Goal: Information Seeking & Learning: Find specific fact

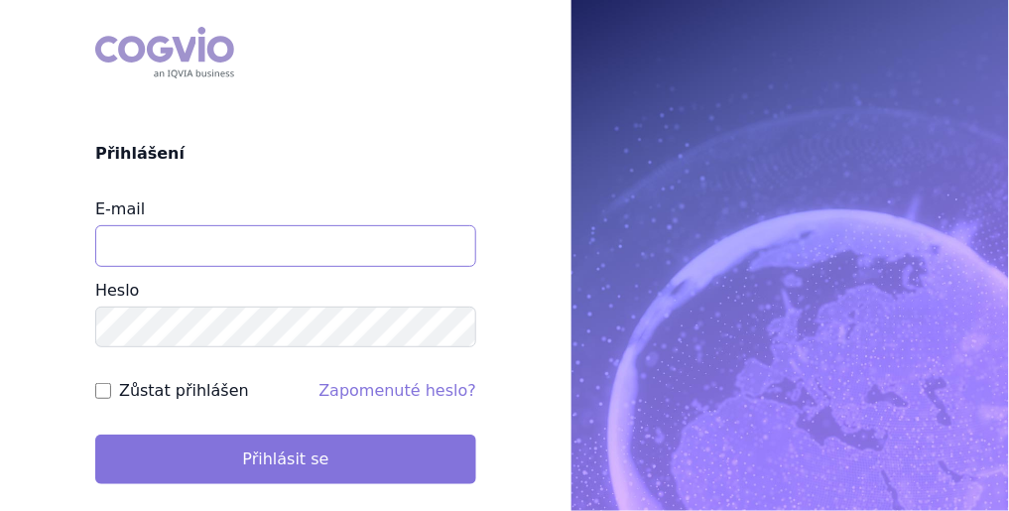
type input "michaela.kucerova@medochemie.com"
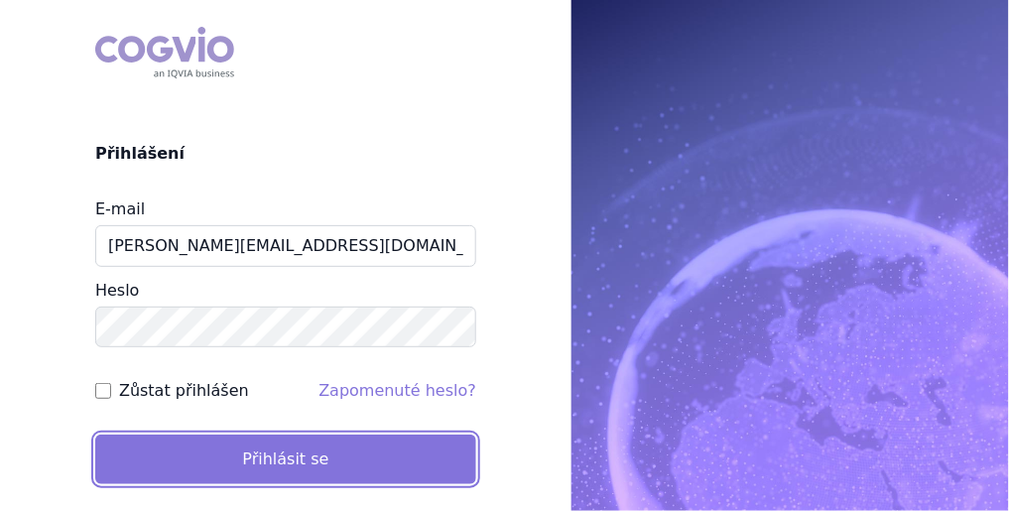
click at [347, 460] on button "Přihlásit se" at bounding box center [285, 459] width 381 height 50
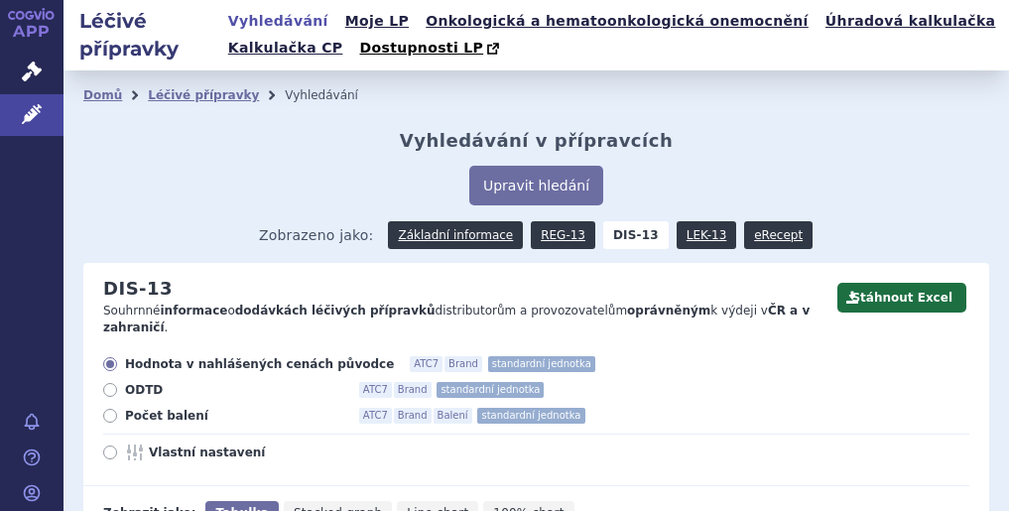
click at [123, 408] on label "Počet balení ATC7 Brand Balení standardní jednotka" at bounding box center [536, 416] width 866 height 16
click at [118, 412] on input "Počet balení ATC7 Brand Balení standardní jednotka" at bounding box center [111, 418] width 13 height 13
radio input "true"
click at [698, 382] on label "ODTD ATC7 Brand standardní jednotka" at bounding box center [536, 390] width 866 height 16
click at [118, 386] on input "ODTD ATC7 Brand standardní jednotka" at bounding box center [111, 392] width 13 height 13
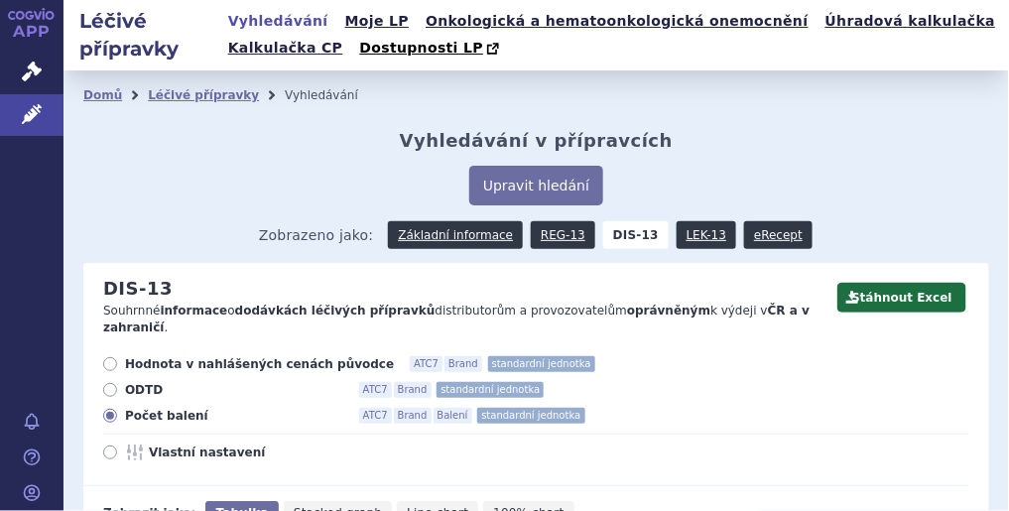
radio input "true"
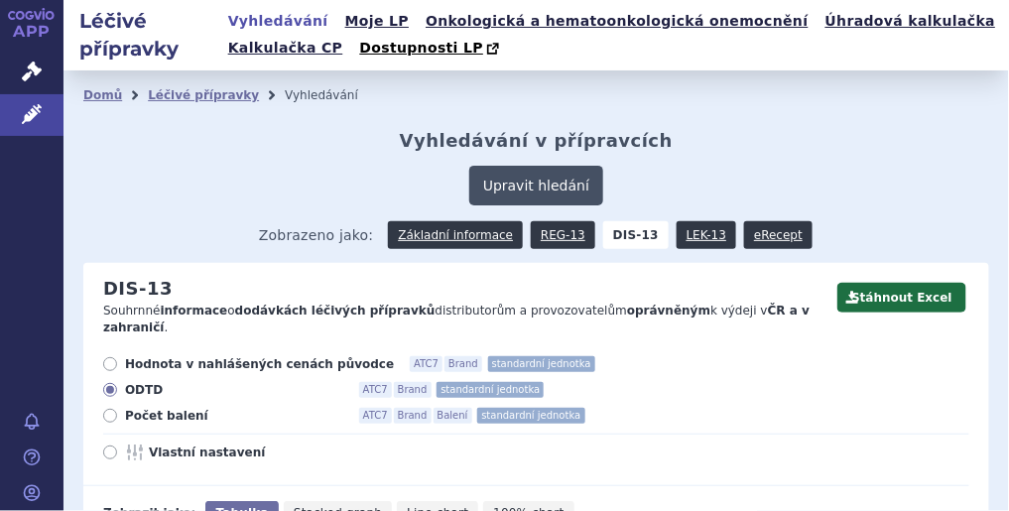
click at [525, 186] on button "Upravit hledání" at bounding box center [536, 186] width 134 height 40
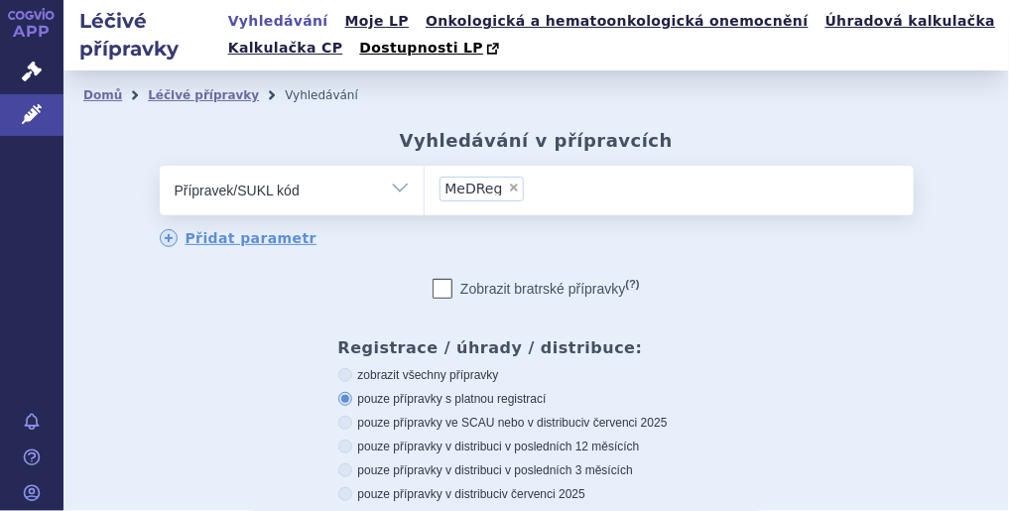
click at [508, 191] on span "×" at bounding box center [514, 188] width 12 height 12
click at [425, 191] on select "MeDReg" at bounding box center [424, 190] width 1 height 50
select select
click at [533, 194] on ul at bounding box center [669, 187] width 489 height 42
click at [425, 194] on select at bounding box center [424, 190] width 1 height 50
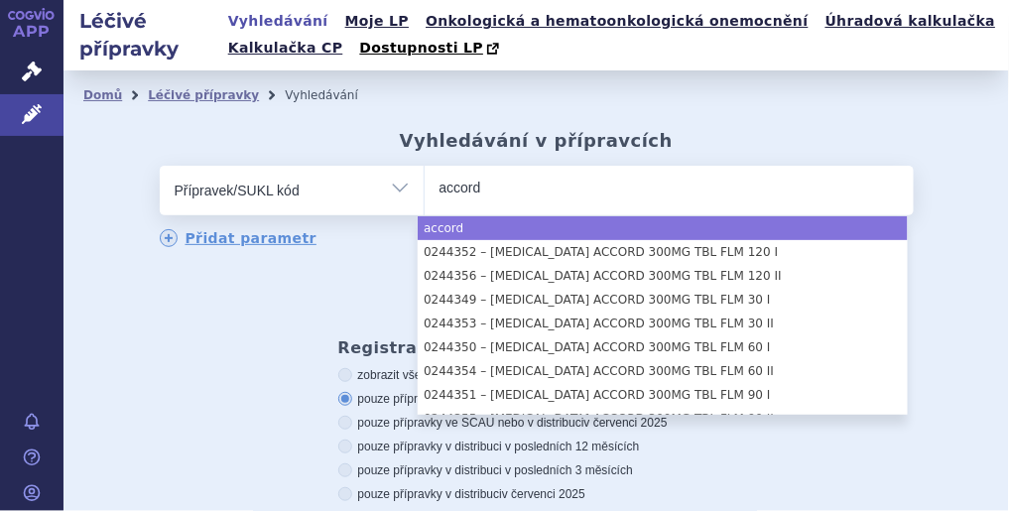
type input "accord"
click at [605, 196] on ul "accord" at bounding box center [669, 187] width 489 height 42
click at [425, 196] on select "accord" at bounding box center [424, 190] width 1 height 50
select select "accord"
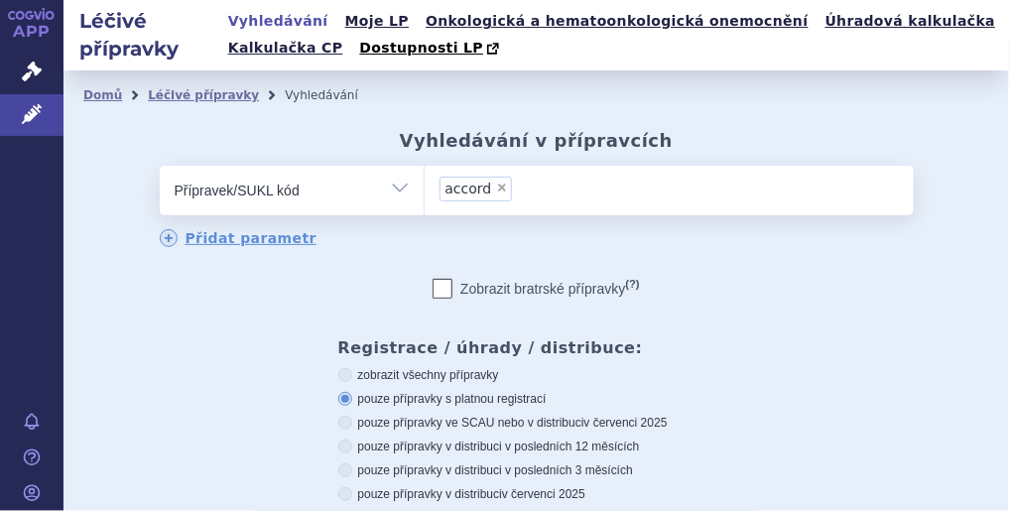
click at [402, 199] on select "Vše Přípravek/SUKL kód MAH VPOIS ATC/Aktivní látka Léková forma Síla" at bounding box center [292, 188] width 264 height 45
select select "filter-atc-group"
click at [160, 167] on select "Vše Přípravek/SUKL kód MAH VPOIS ATC/Aktivní látka Léková forma Síla" at bounding box center [292, 188] width 264 height 45
click at [518, 203] on ul at bounding box center [669, 187] width 489 height 42
click at [425, 203] on select at bounding box center [424, 190] width 1 height 50
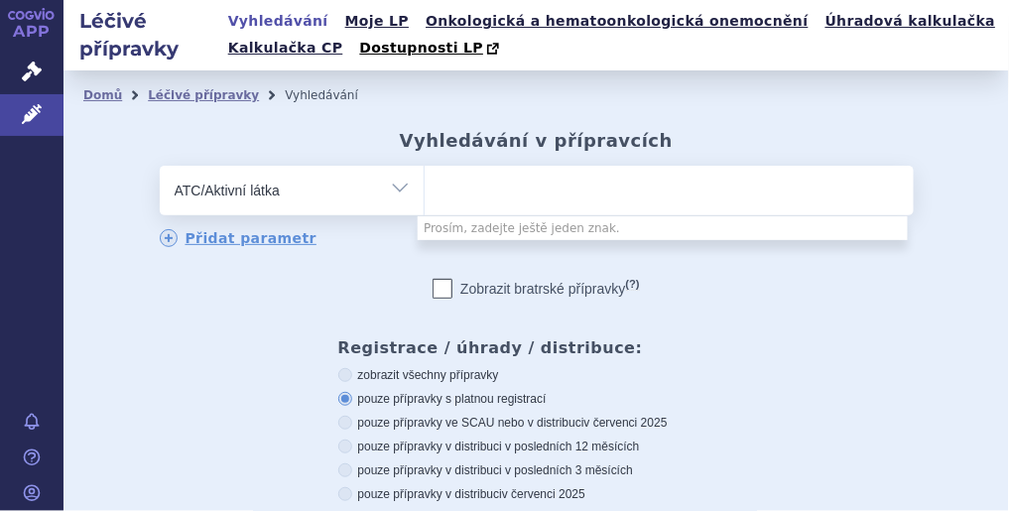
type input "s"
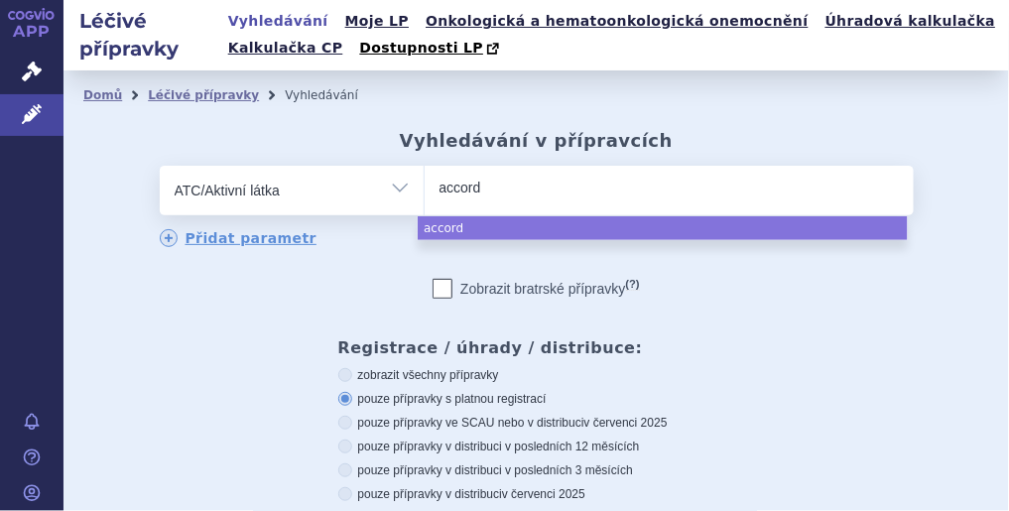
type input "accord"
select select "accord"
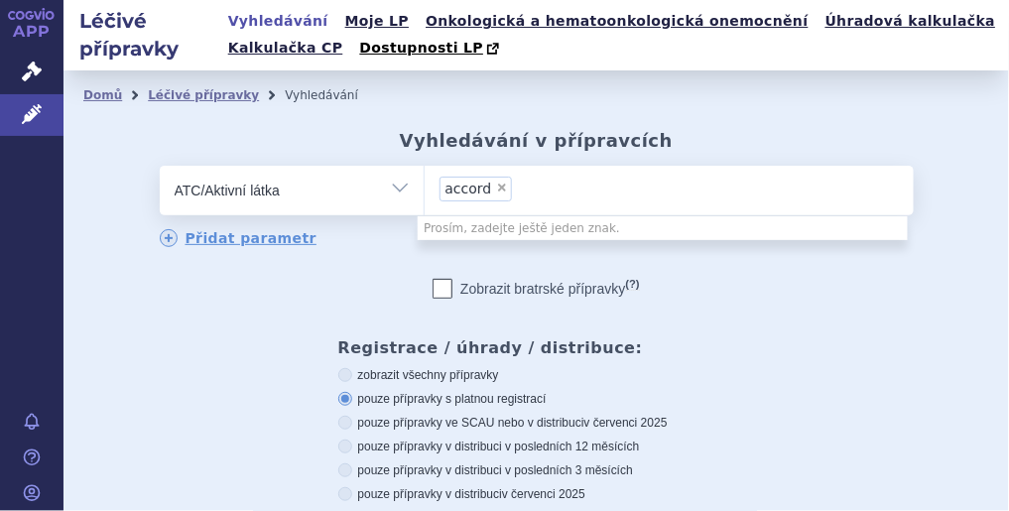
click at [496, 187] on span "×" at bounding box center [502, 188] width 12 height 12
click at [425, 187] on select "accord" at bounding box center [424, 190] width 1 height 50
select select
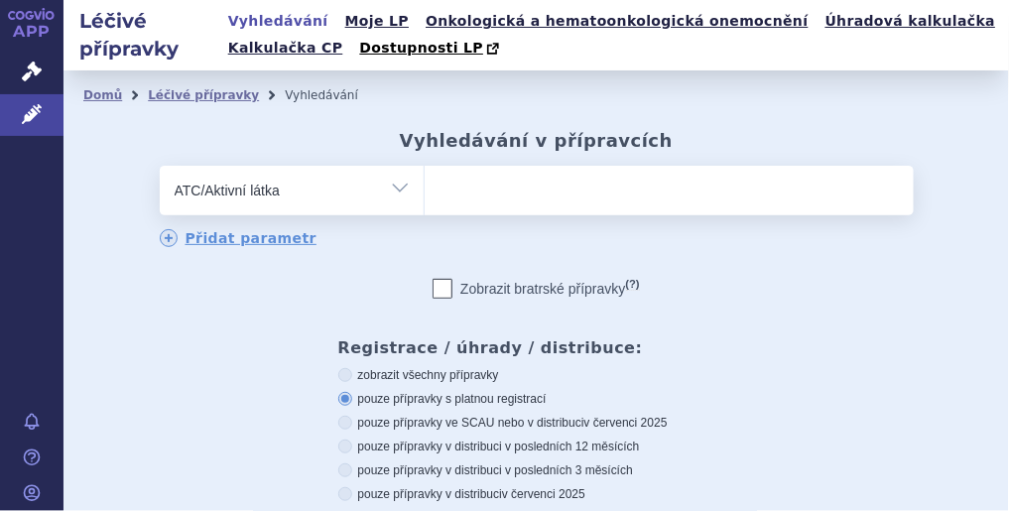
click at [392, 190] on select "Vše Přípravek/SUKL kód MAH VPOIS ATC/Aktivní látka Léková forma Síla" at bounding box center [292, 188] width 264 height 45
select select "filter-marketing-authorization-holder"
click at [160, 167] on select "Vše Přípravek/SUKL kód MAH VPOIS ATC/Aktivní látka Léková forma Síla" at bounding box center [292, 188] width 264 height 45
click at [485, 196] on ul at bounding box center [669, 187] width 489 height 42
click at [425, 196] on select at bounding box center [424, 190] width 1 height 50
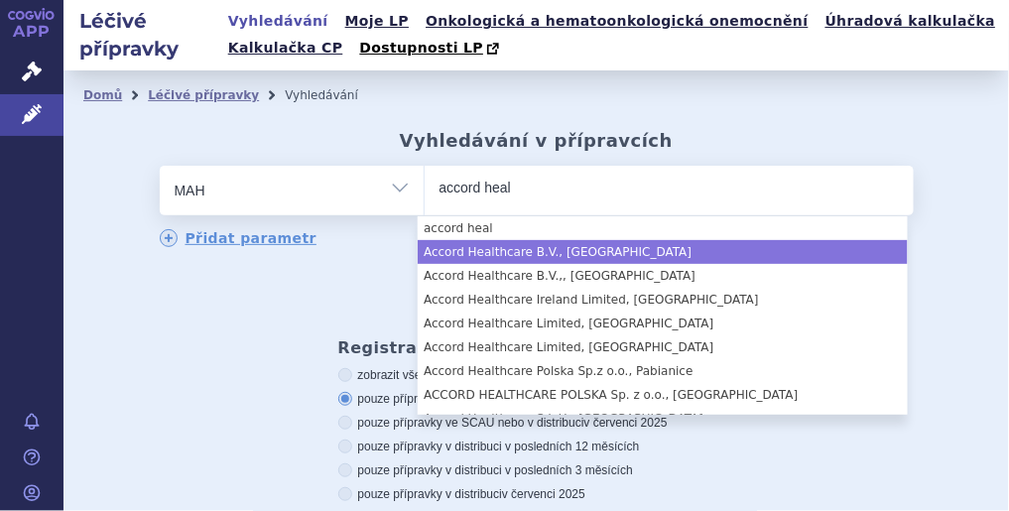
type input "accord heal"
select select "Accord Healthcare B.V., Utrecht"
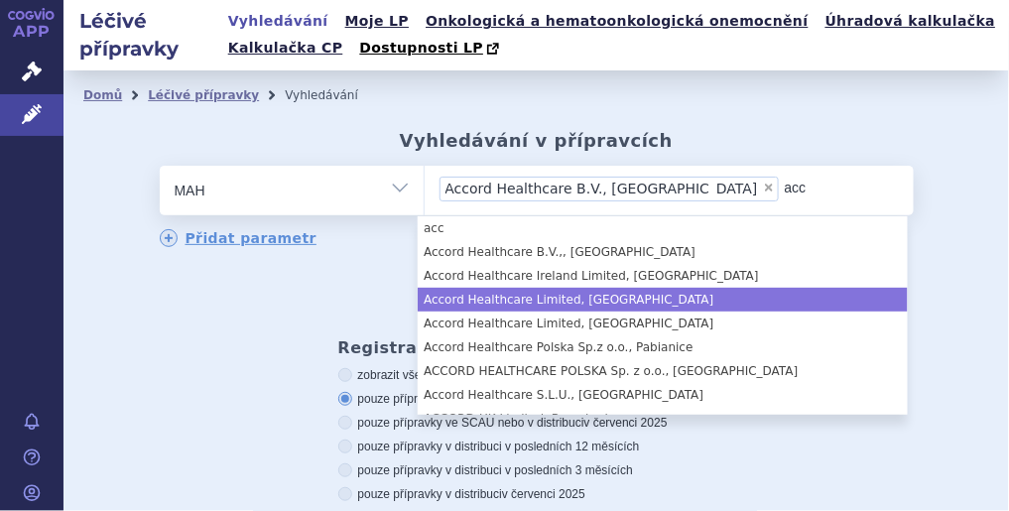
type input "acc"
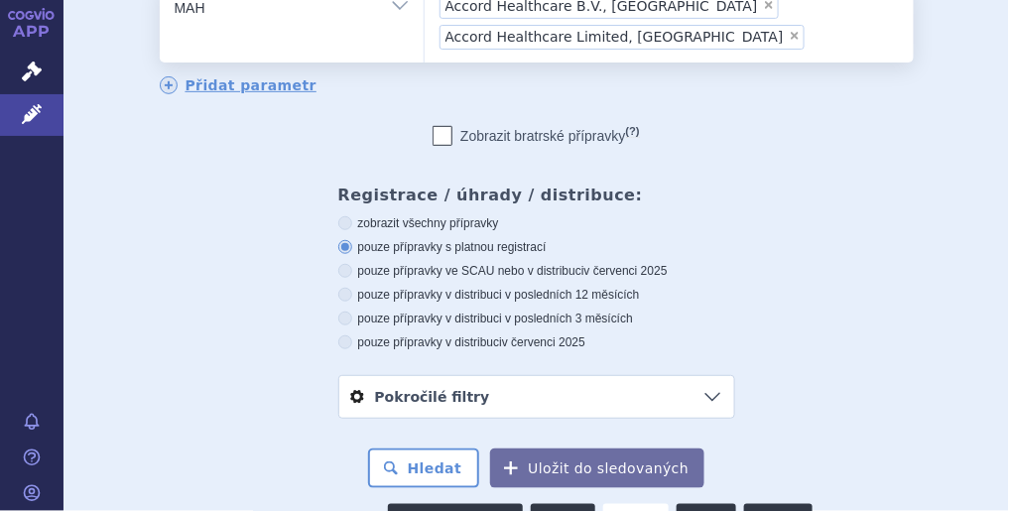
scroll to position [397, 0]
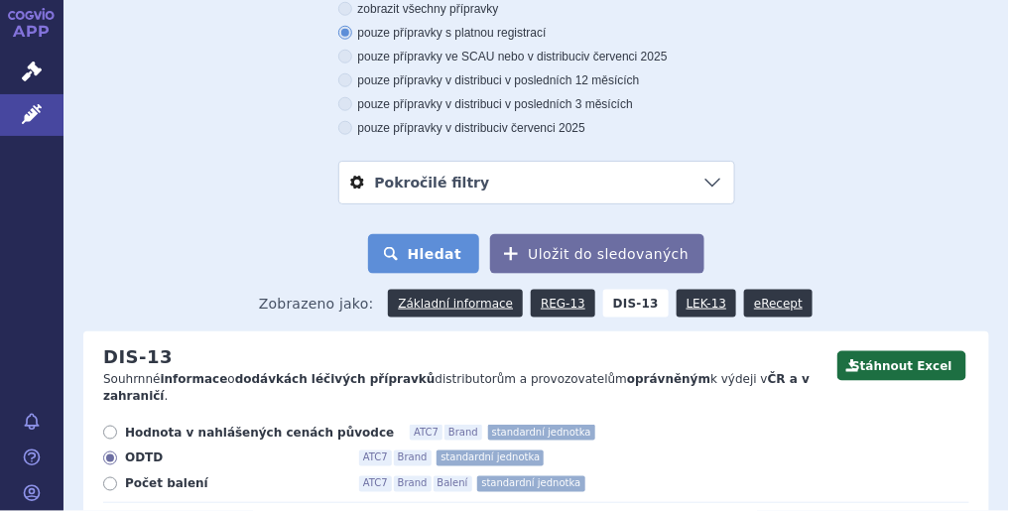
click at [448, 263] on button "Hledat" at bounding box center [424, 254] width 112 height 40
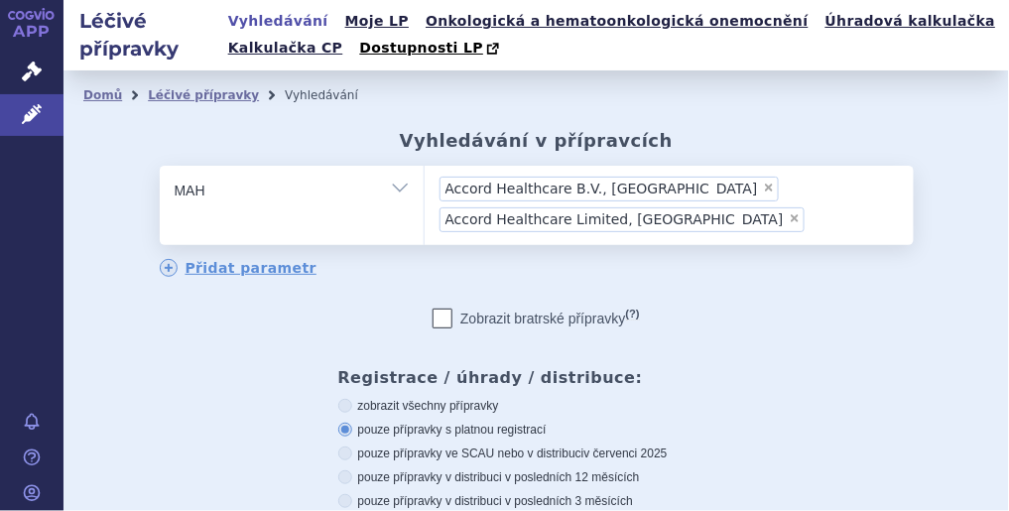
scroll to position [383, 0]
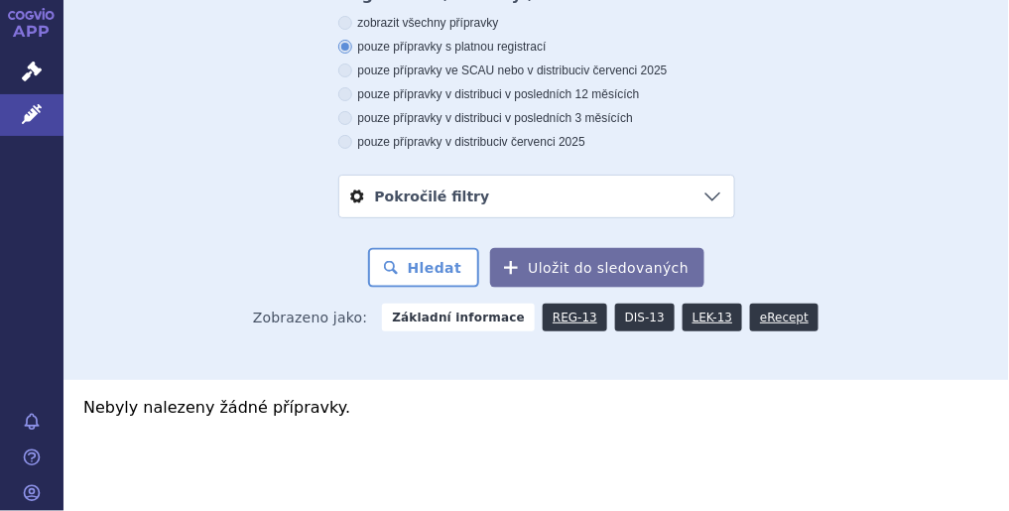
click at [622, 317] on link "DIS-13" at bounding box center [645, 318] width 60 height 28
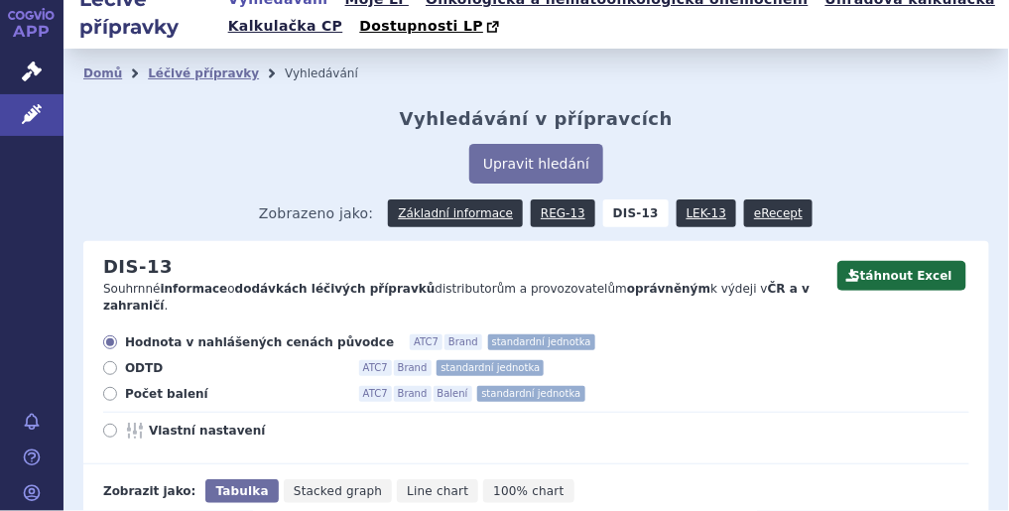
scroll to position [6, 0]
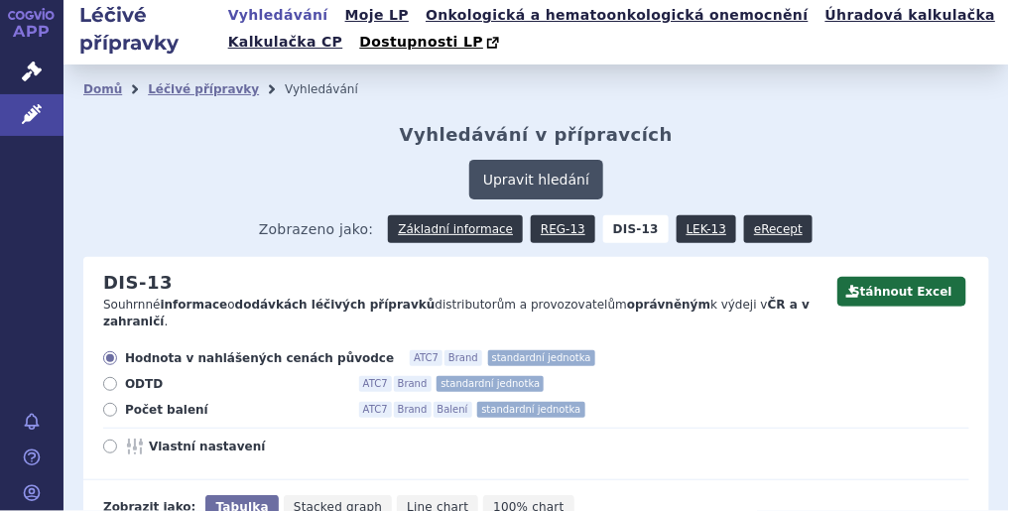
click at [523, 185] on button "Upravit hledání" at bounding box center [536, 180] width 134 height 40
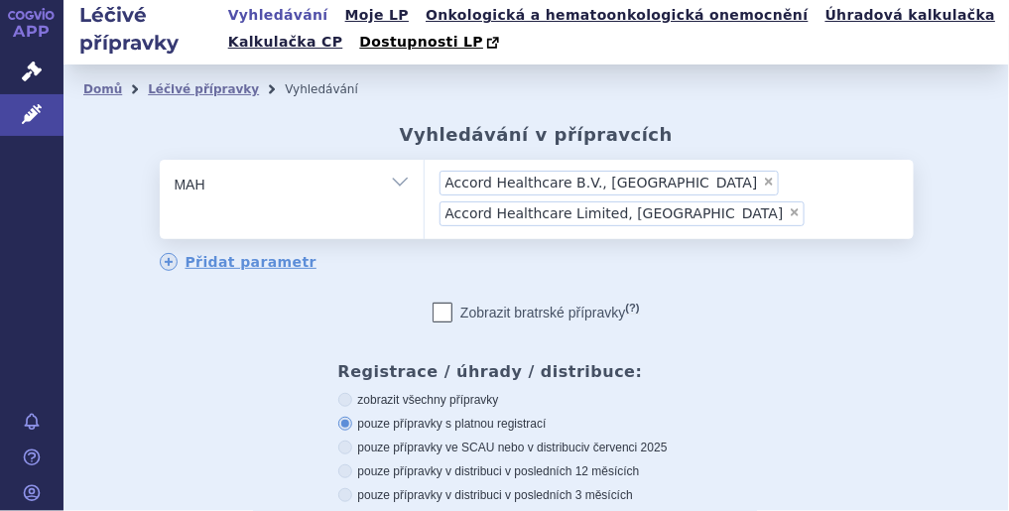
click at [714, 175] on ul "× Accord Healthcare B.V., Utrecht × Accord Healthcare Limited, London" at bounding box center [669, 197] width 489 height 74
click at [425, 175] on select "Accord Healthcare B.V., Utrecht Accord Healthcare Limited, London" at bounding box center [424, 184] width 1 height 50
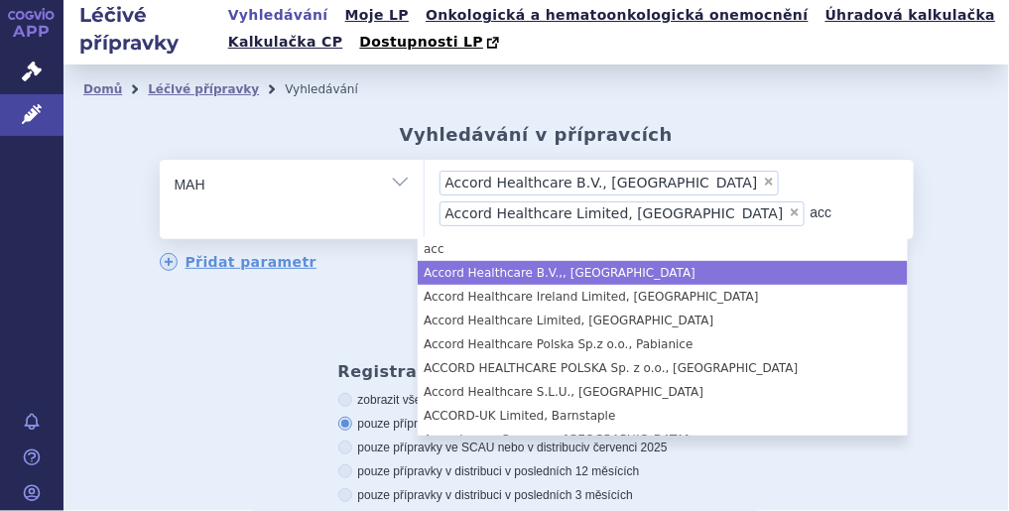
type input "acc"
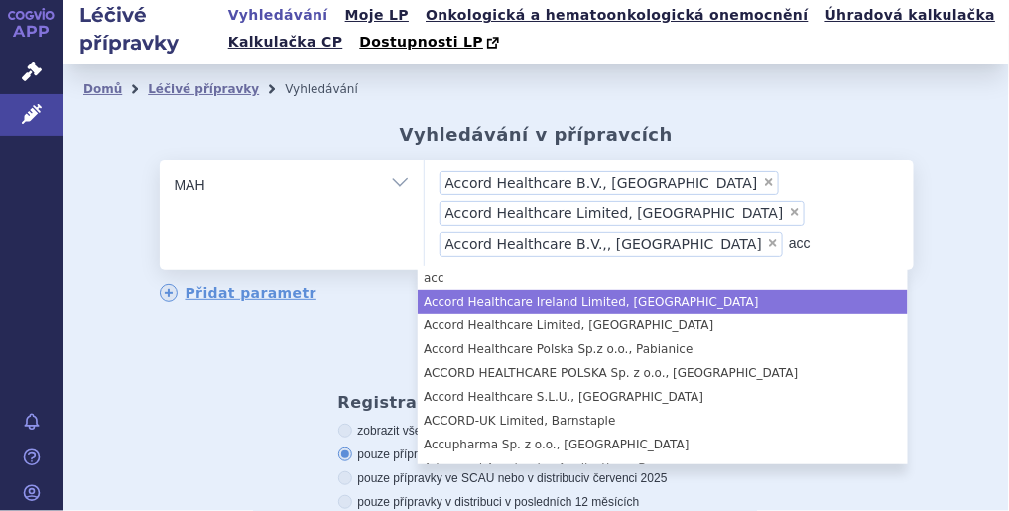
type input "acc"
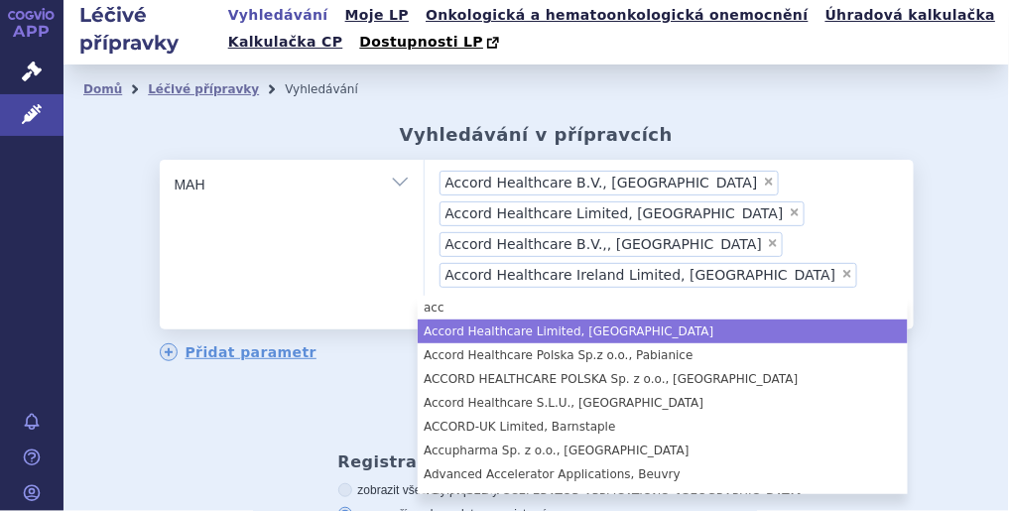
type input "acc"
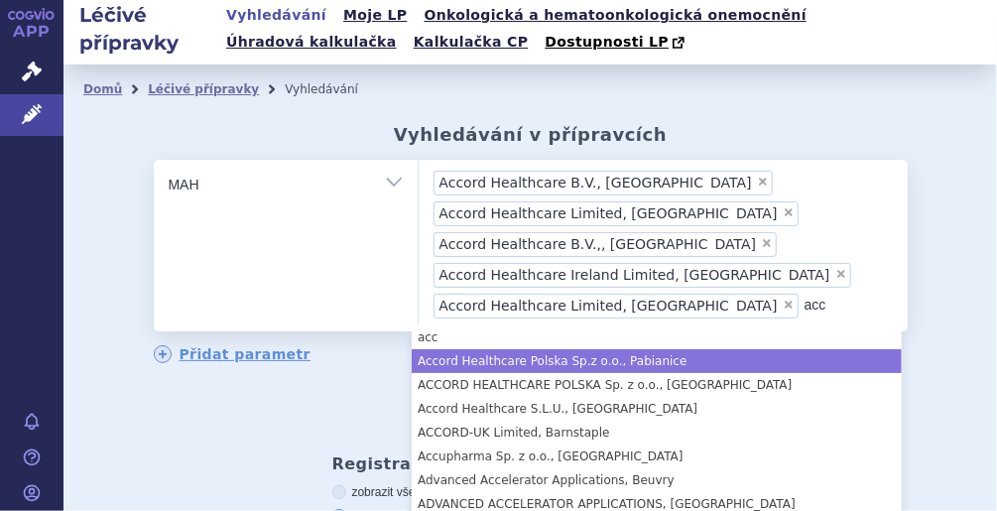
type input "acc"
drag, startPoint x: 594, startPoint y: 359, endPoint x: 609, endPoint y: 352, distance: 16.4
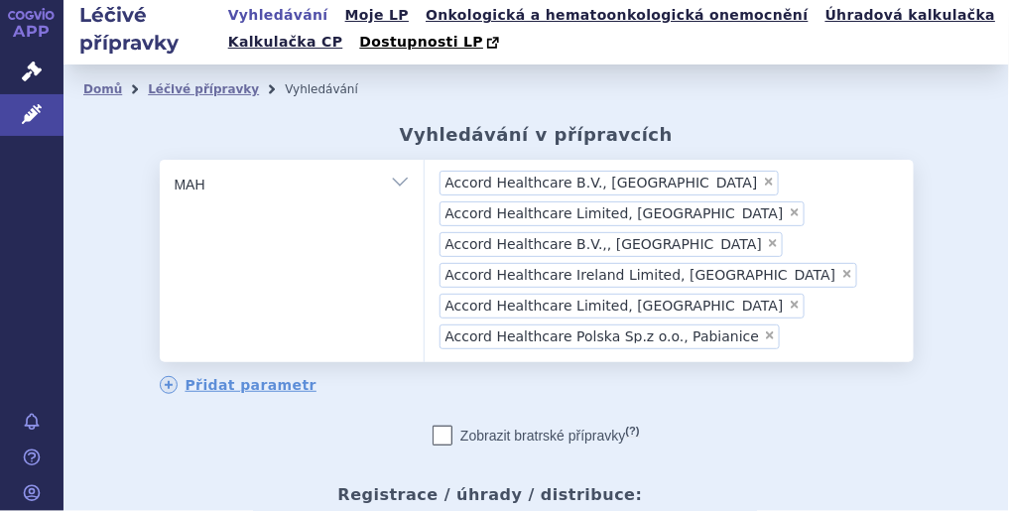
scroll to position [85, 0]
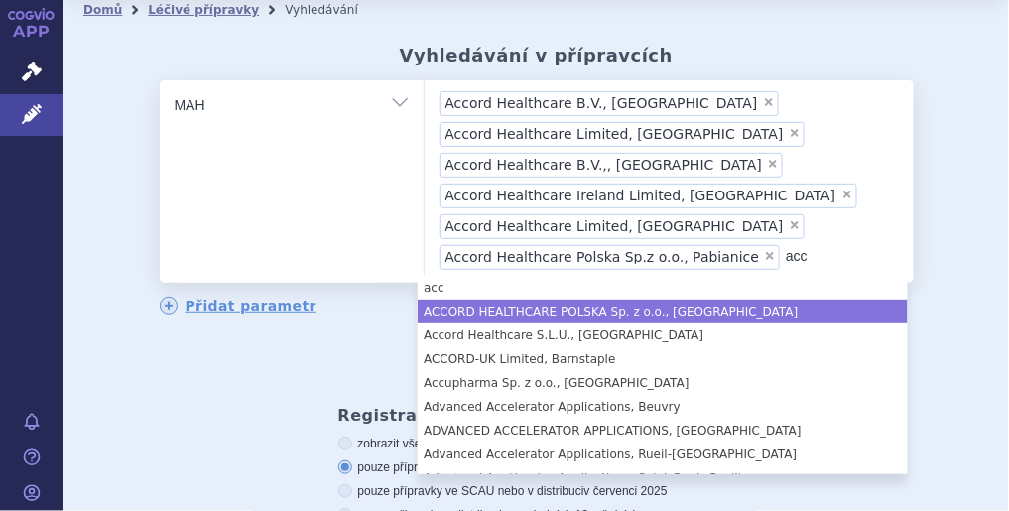
type input "acc"
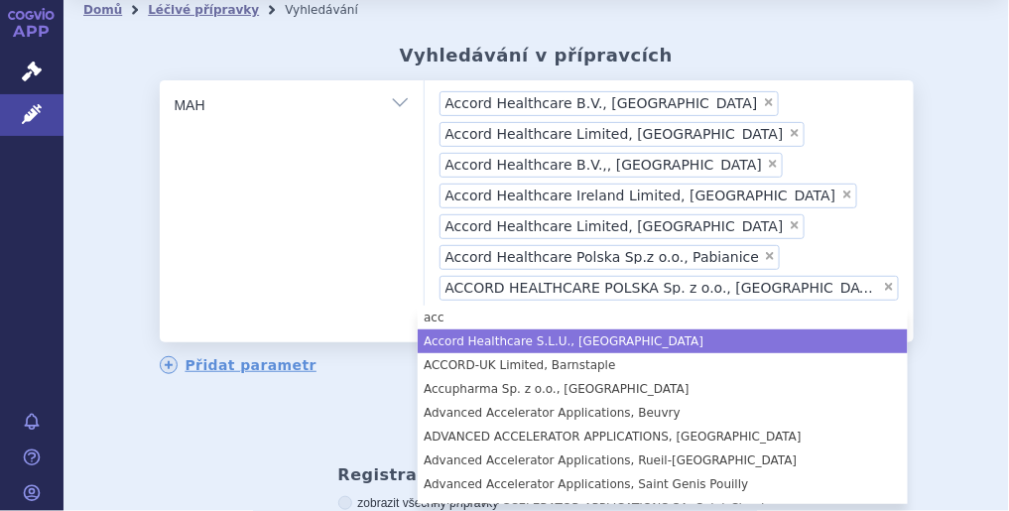
type input "acc"
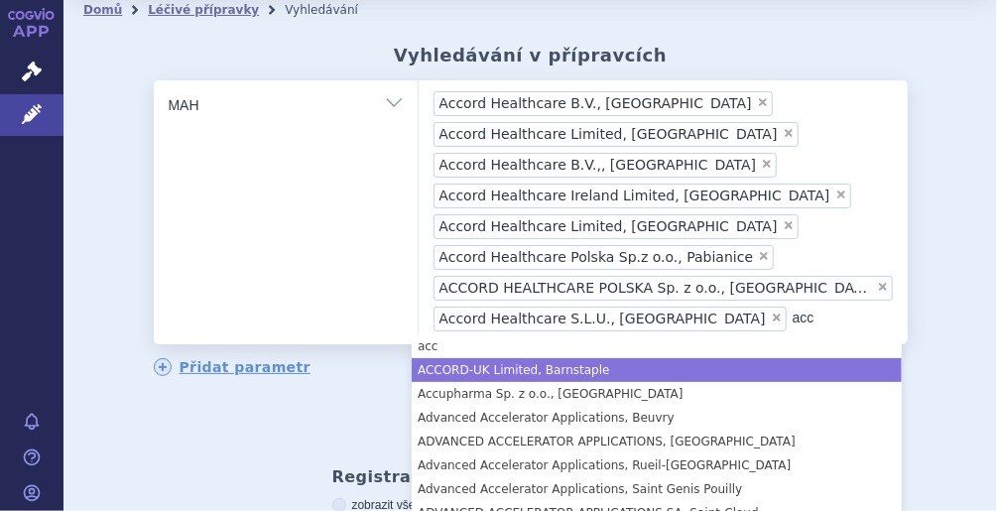
type input "acc"
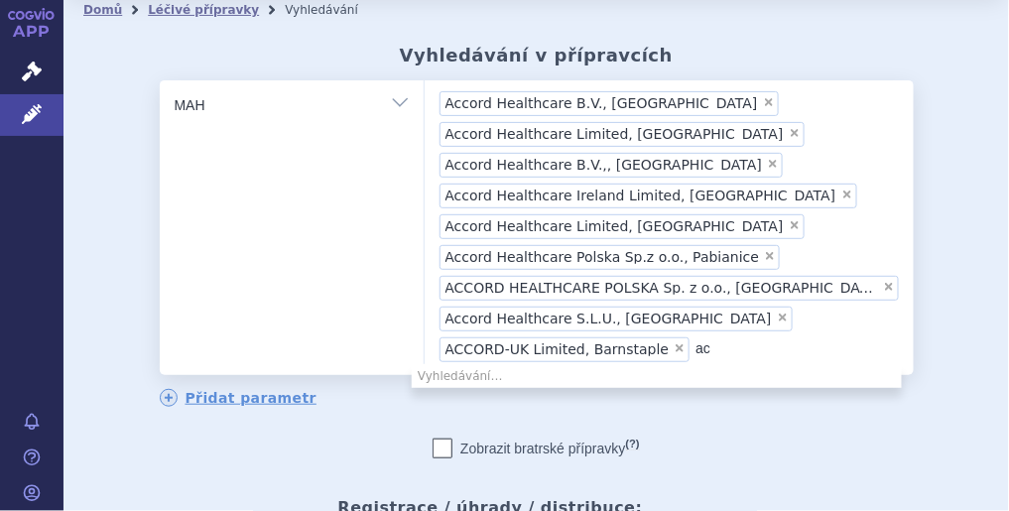
type input "a"
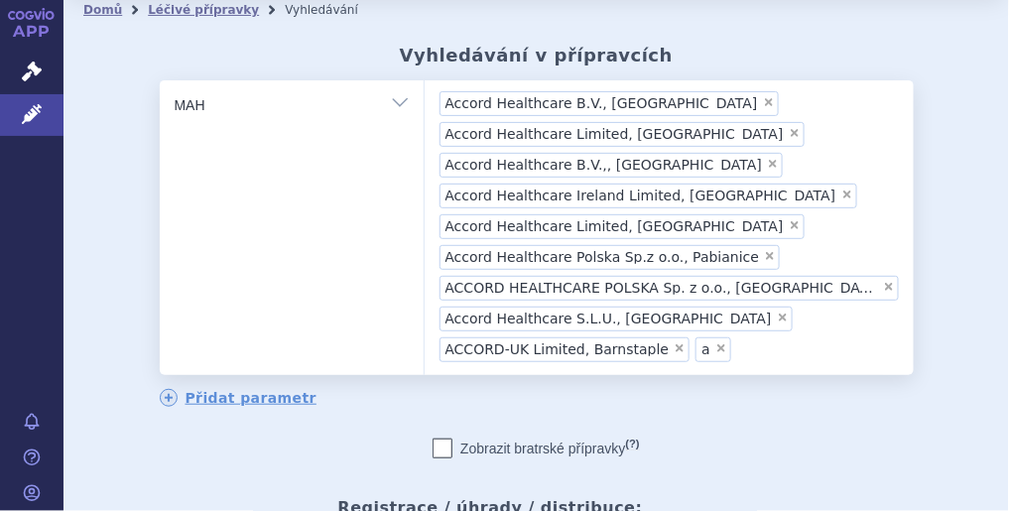
click at [933, 305] on div "odstranit Vše Přípravek/SUKL kód MAH VPOIS ATC/Aktivní látka" at bounding box center [536, 405] width 906 height 651
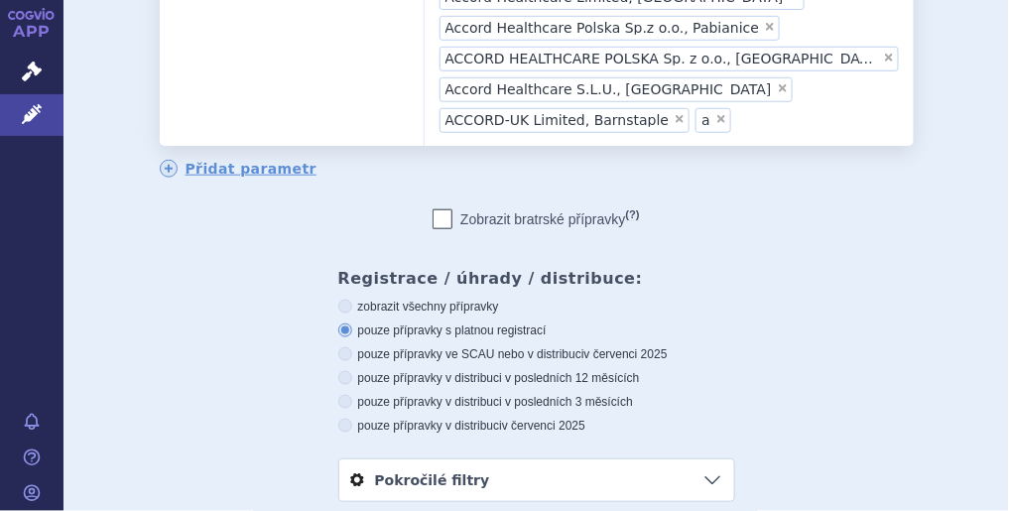
scroll to position [482, 0]
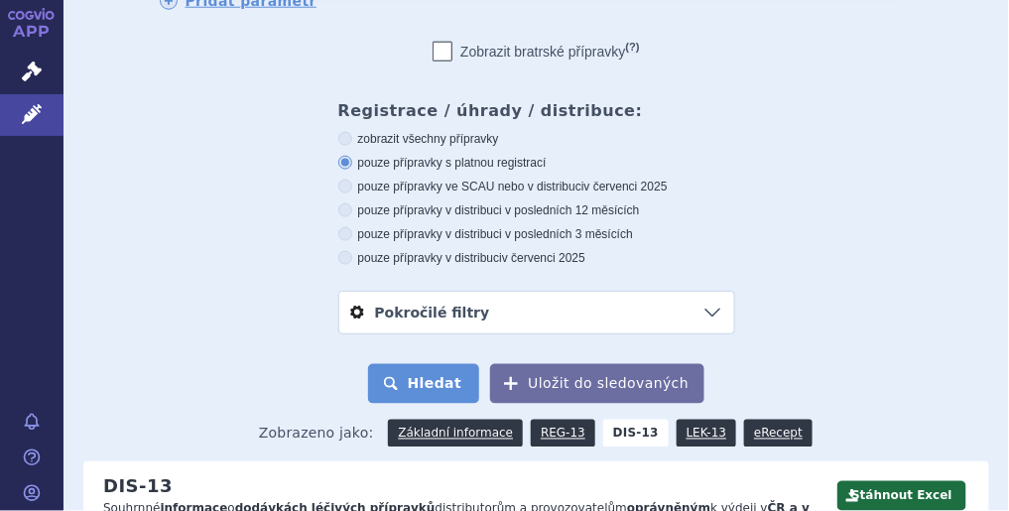
click at [442, 374] on button "Hledat" at bounding box center [424, 384] width 112 height 40
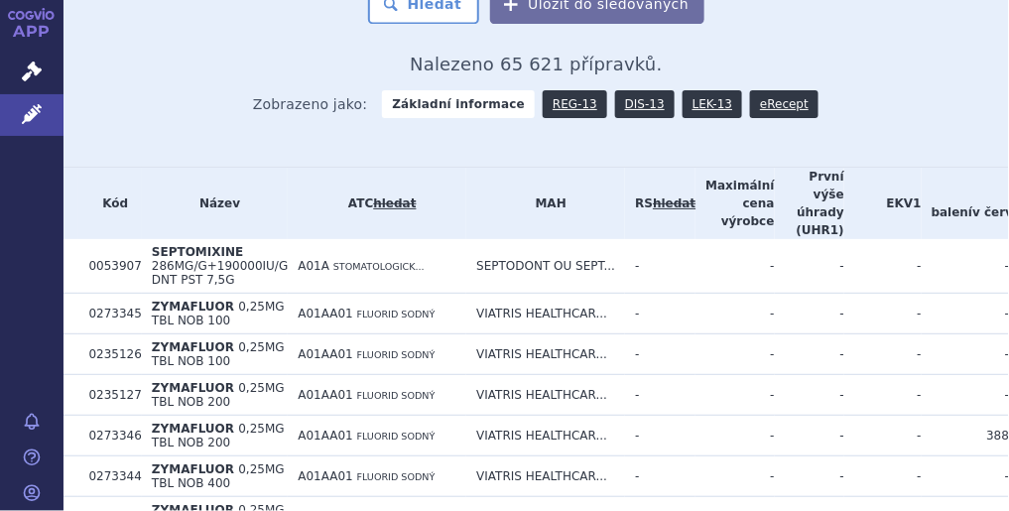
scroll to position [794, 0]
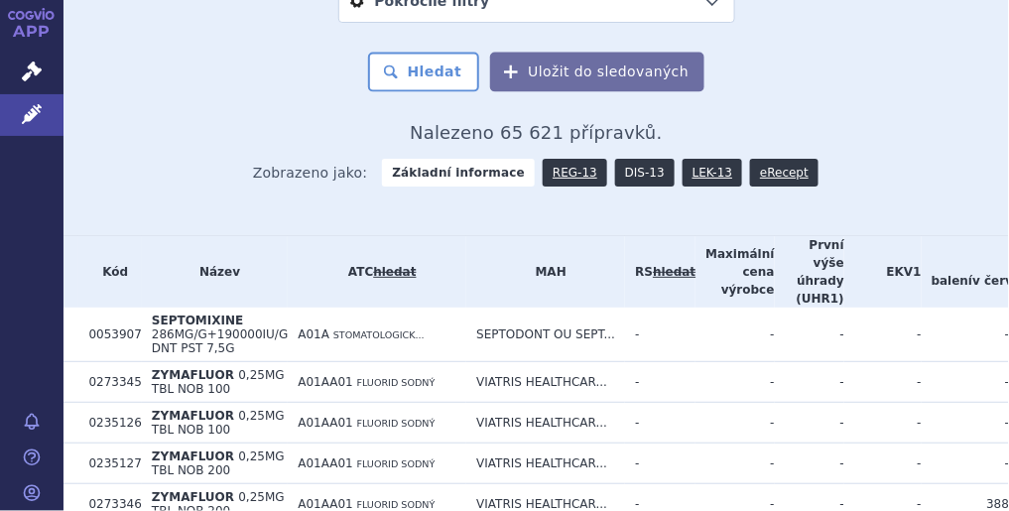
click at [629, 170] on link "DIS-13" at bounding box center [645, 173] width 60 height 28
click at [624, 167] on link "DIS-13" at bounding box center [645, 173] width 60 height 28
click at [630, 163] on link "DIS-13" at bounding box center [645, 173] width 60 height 28
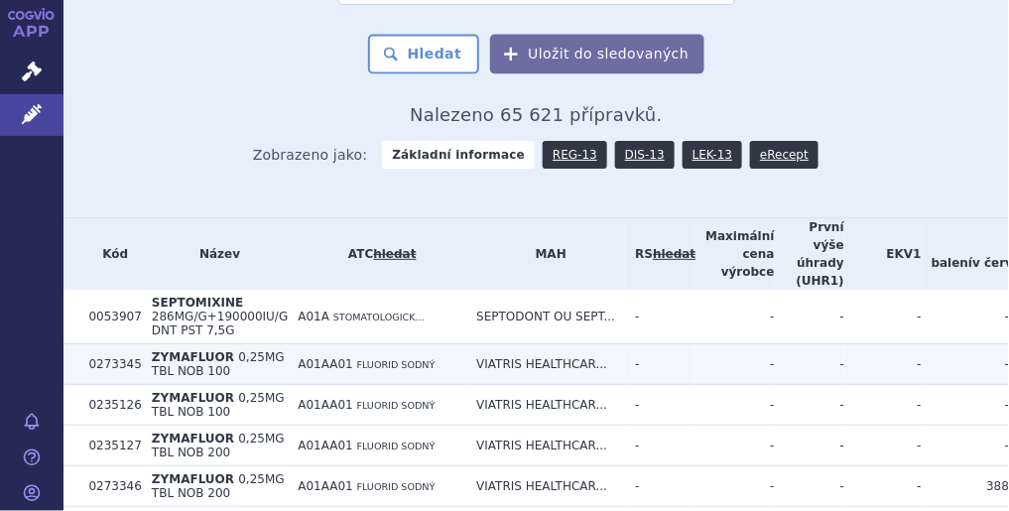
scroll to position [714, 0]
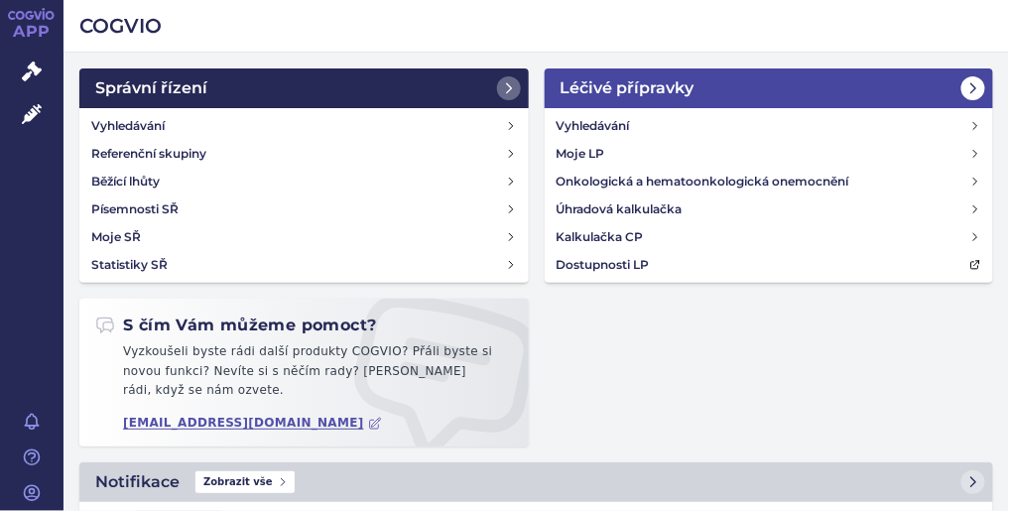
click at [656, 90] on h2 "Léčivé přípravky" at bounding box center [627, 88] width 134 height 24
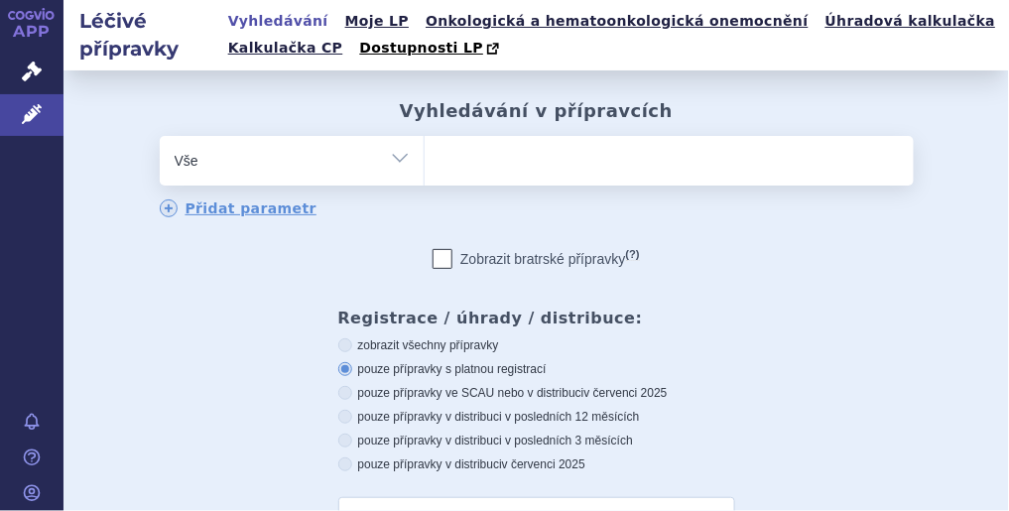
click at [488, 153] on ul at bounding box center [669, 157] width 489 height 42
click at [425, 153] on select at bounding box center [424, 160] width 1 height 50
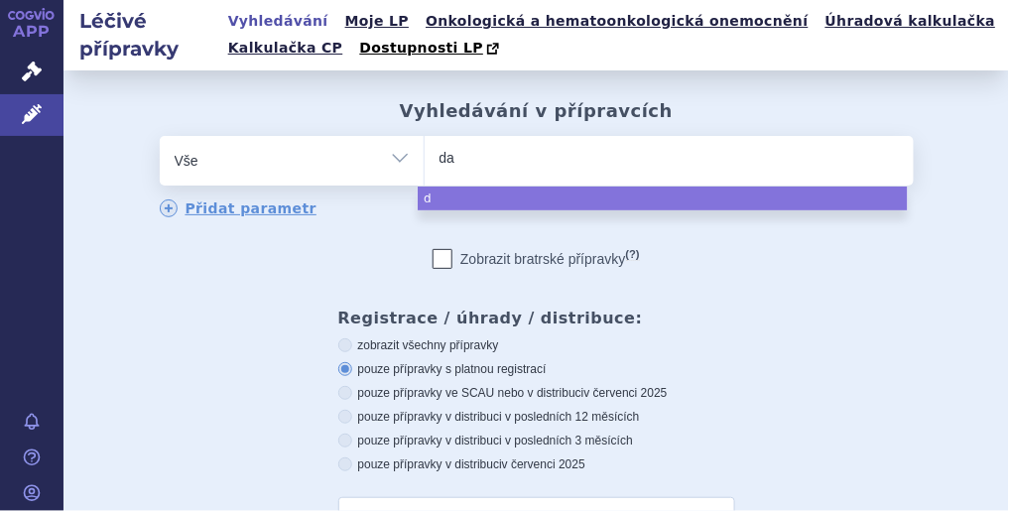
type input "dab"
type input "dabi"
type input "dabig"
type input "dabiga"
type input "dabigat"
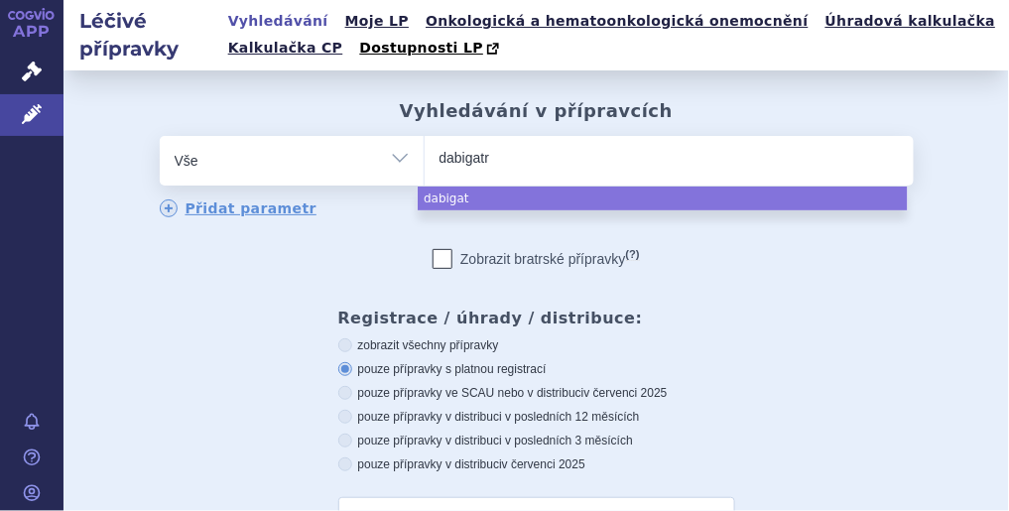
type input "dabigatra"
type input "[MEDICAL_DATA]"
select select "[MEDICAL_DATA]"
click at [397, 164] on select "Vše Přípravek/SUKL kód MAH VPOIS ATC/Aktivní látka Léková forma Síla" at bounding box center [292, 158] width 264 height 45
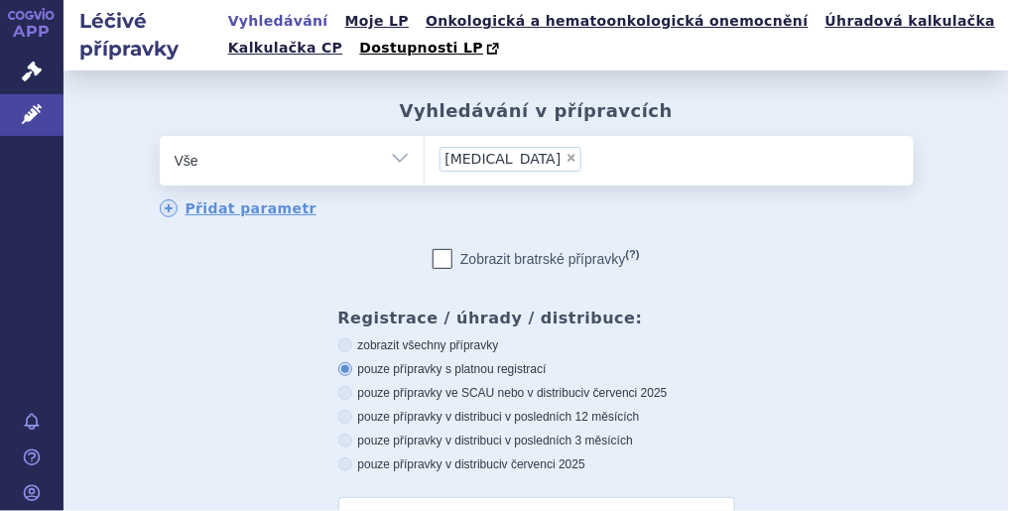
click at [394, 166] on select "Vše Přípravek/SUKL kód MAH VPOIS ATC/Aktivní látka Léková forma Síla" at bounding box center [292, 158] width 264 height 45
select select "filter-atc-group"
click at [160, 137] on select "Vše Přípravek/SUKL kód MAH VPOIS ATC/Aktivní látka Léková forma Síla" at bounding box center [292, 158] width 264 height 45
click at [492, 140] on ul at bounding box center [669, 157] width 489 height 42
click at [425, 140] on select at bounding box center [424, 160] width 1 height 50
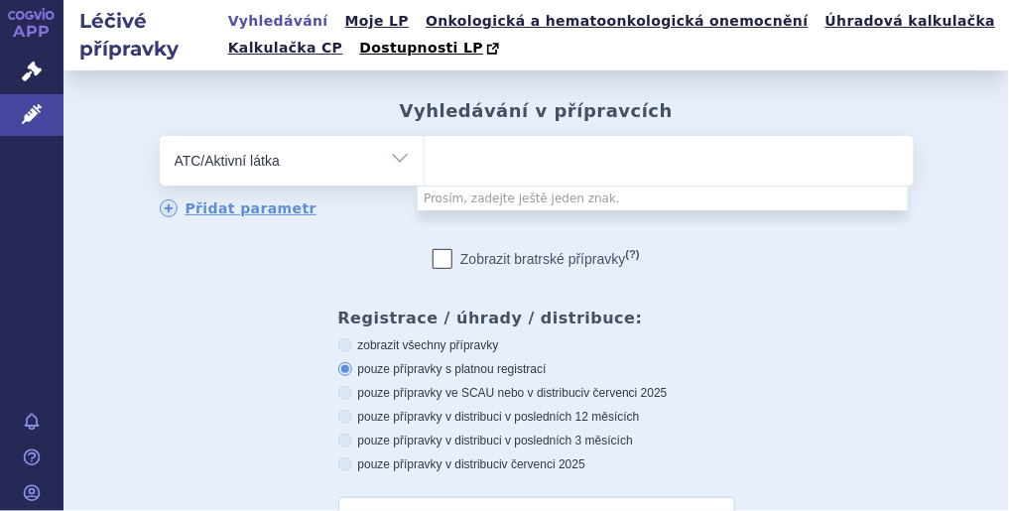
type input "a"
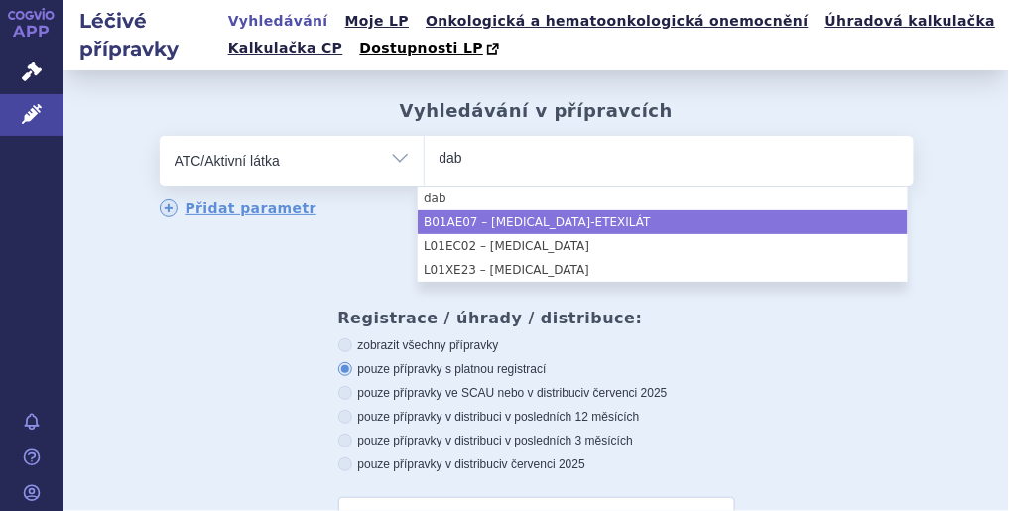
type input "dab"
select select "B01AE07"
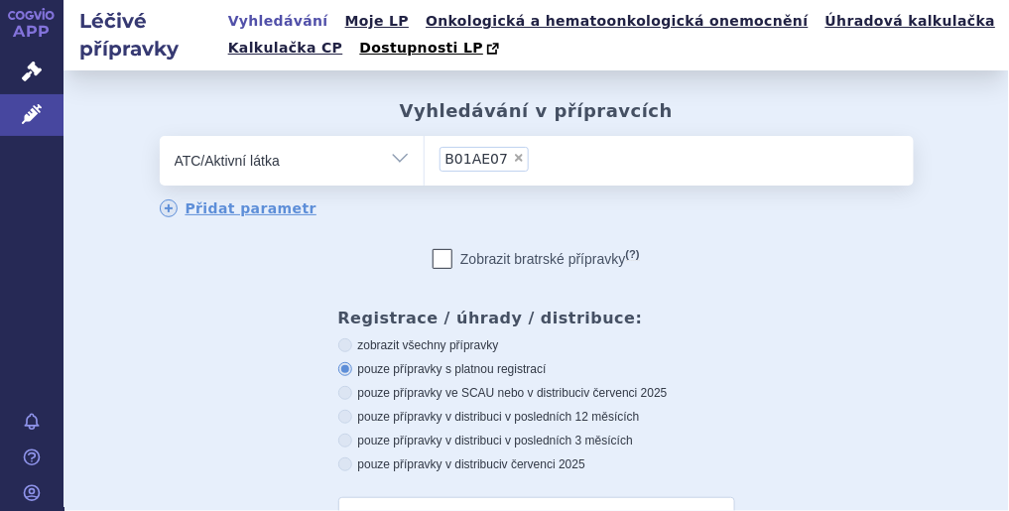
scroll to position [317, 0]
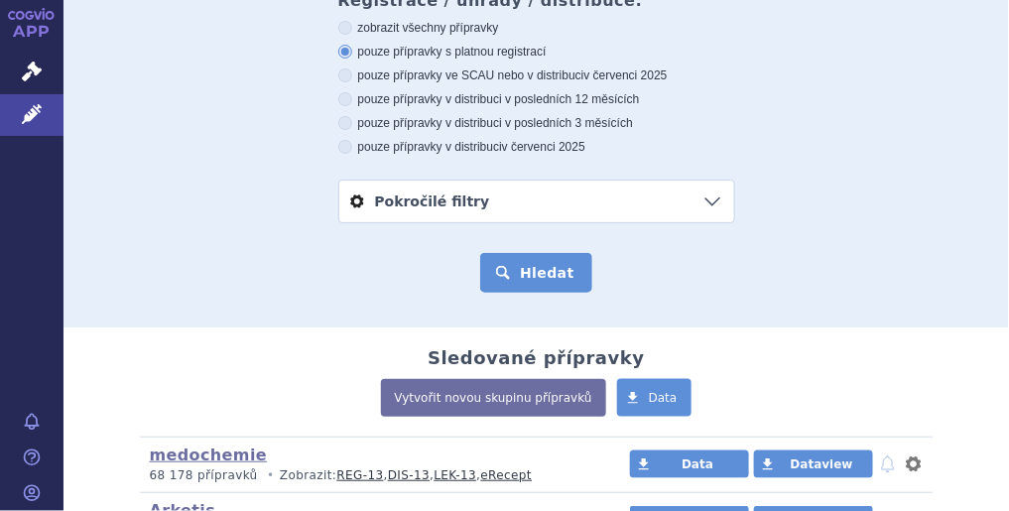
click at [535, 270] on button "Hledat" at bounding box center [536, 273] width 112 height 40
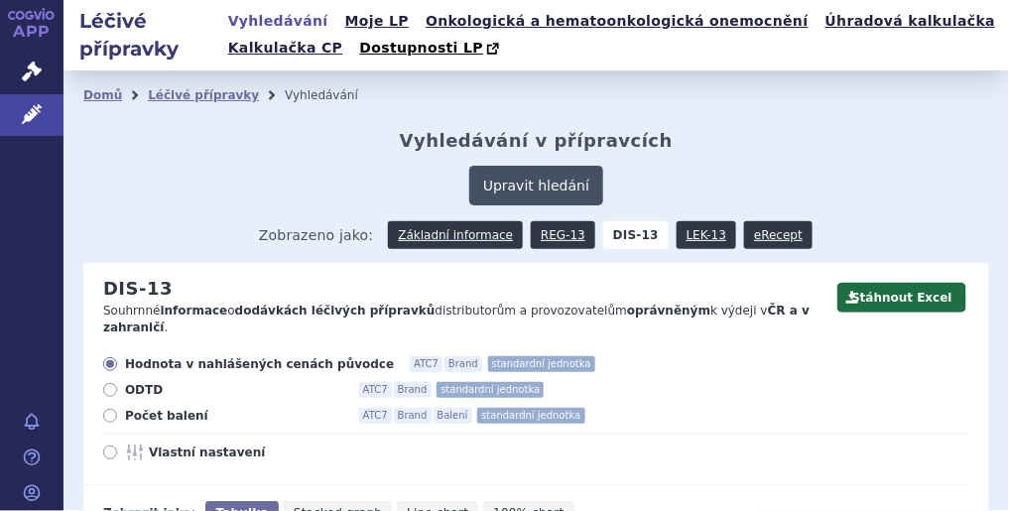
click at [558, 186] on button "Upravit hledání" at bounding box center [536, 186] width 134 height 40
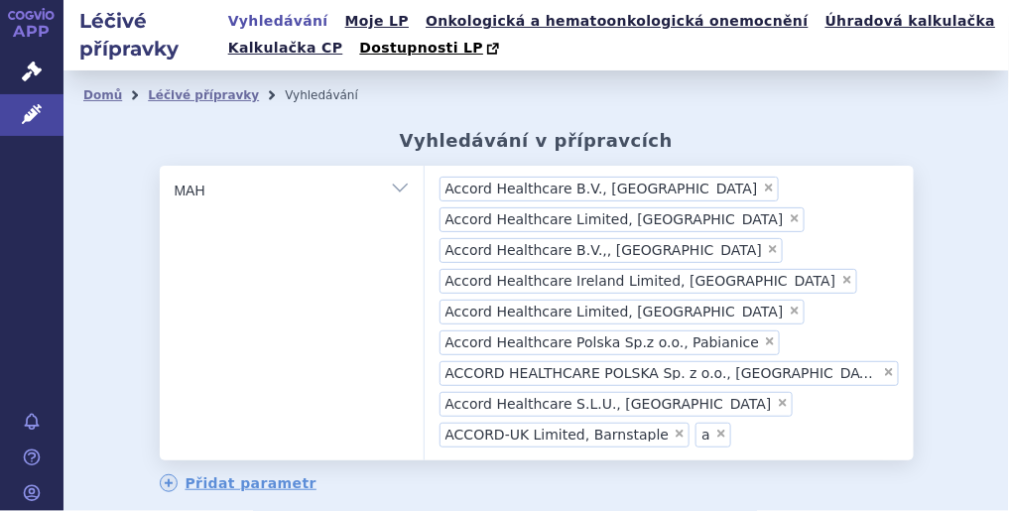
click at [394, 190] on select "Vše Přípravek/SUKL kód MAH VPOIS ATC/Aktivní látka Léková forma Síla" at bounding box center [292, 188] width 264 height 45
click at [160, 167] on select "Vše Přípravek/SUKL kód MAH VPOIS ATC/Aktivní látka Léková forma Síla" at bounding box center [292, 188] width 264 height 45
click at [763, 189] on span "×" at bounding box center [769, 188] width 12 height 12
click at [425, 189] on select "Accord Healthcare B.V., Utrecht Accord Healthcare Limited, London Accord Health…" at bounding box center [424, 190] width 1 height 50
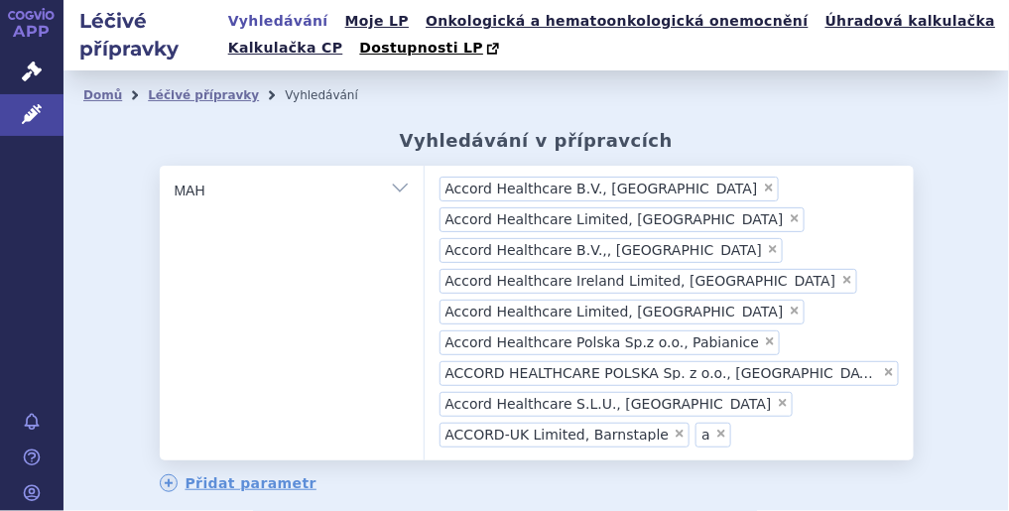
select select "Accord Healthcare Limited, [GEOGRAPHIC_DATA]"
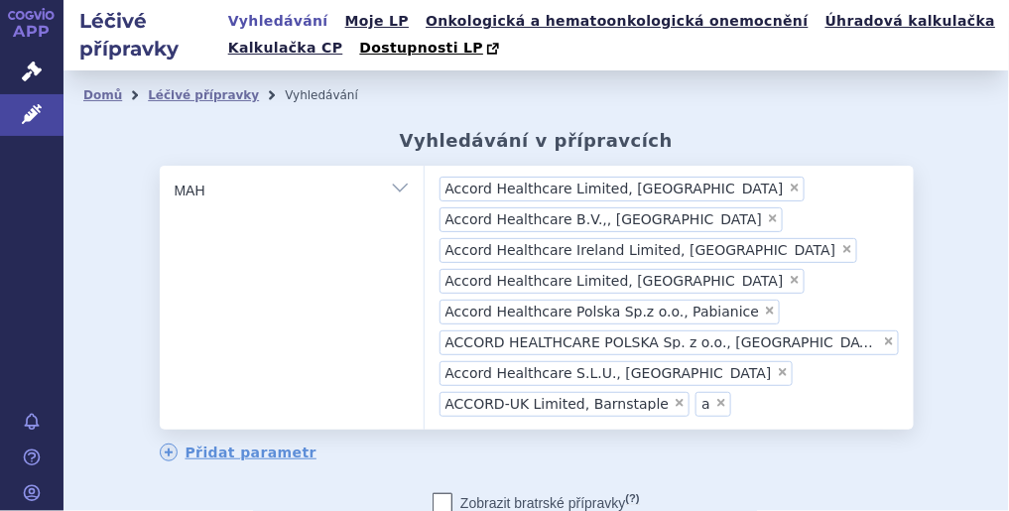
click at [767, 217] on span "×" at bounding box center [773, 218] width 12 height 12
click at [425, 214] on select "Accord Healthcare Limited, London Accord Healthcare B.V.,, Utrecht Accord Healt…" at bounding box center [424, 190] width 1 height 50
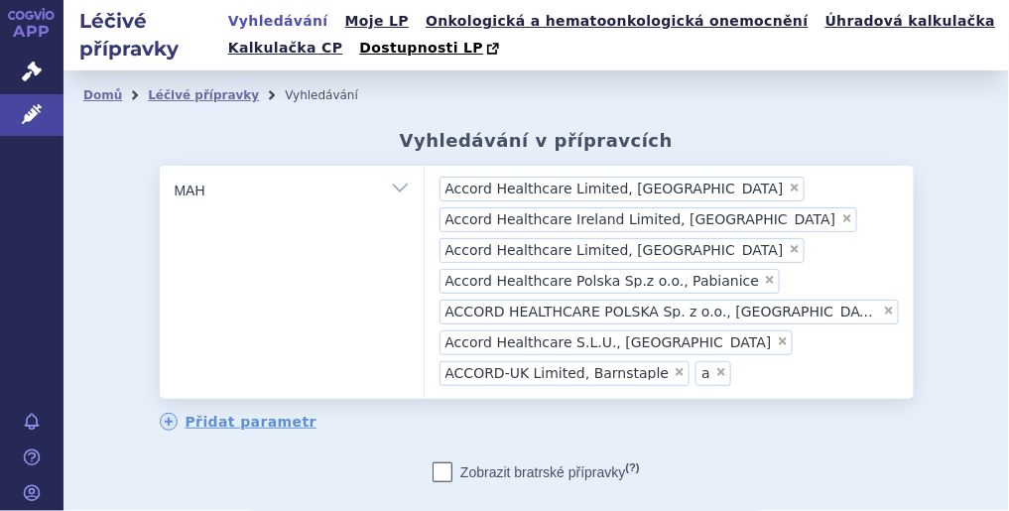
scroll to position [93, 0]
click at [841, 219] on span "×" at bounding box center [847, 218] width 12 height 12
click at [425, 214] on select "Accord Healthcare Limited, London Accord Healthcare Ireland Limited, Cork Accor…" at bounding box center [424, 190] width 1 height 50
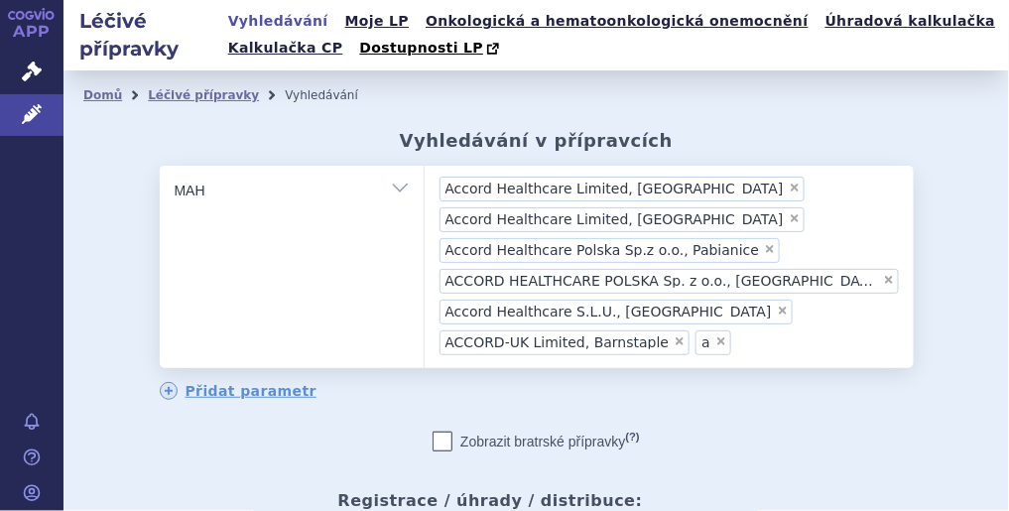
scroll to position [75, 0]
click at [883, 276] on span "×" at bounding box center [889, 280] width 12 height 12
click at [425, 214] on select "Accord Healthcare Limited, London Accord Healthcare Limited, North Harrow Accor…" at bounding box center [424, 190] width 1 height 50
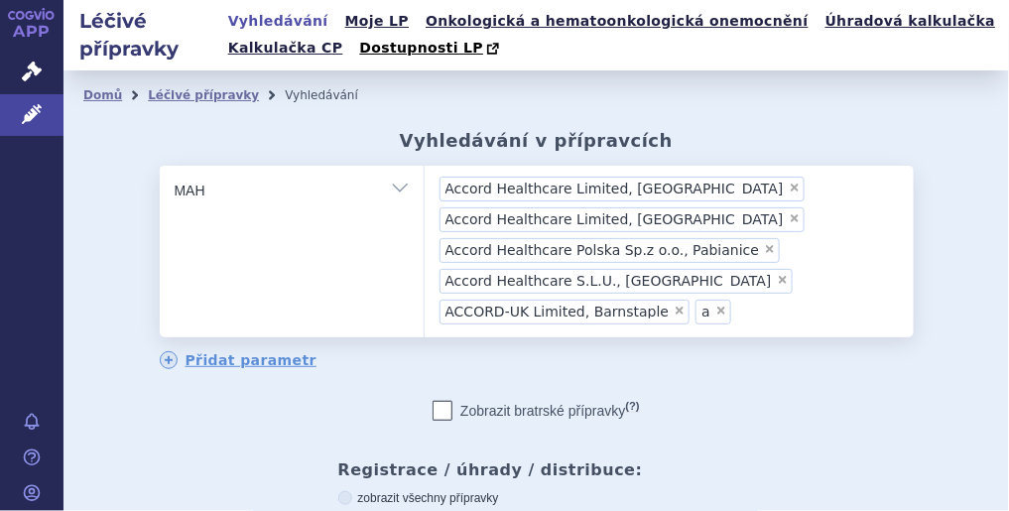
scroll to position [58, 0]
click at [674, 306] on span "×" at bounding box center [680, 311] width 12 height 12
click at [425, 214] on select "Accord Healthcare Limited, London Accord Healthcare Limited, North Harrow Accor…" at bounding box center [424, 190] width 1 height 50
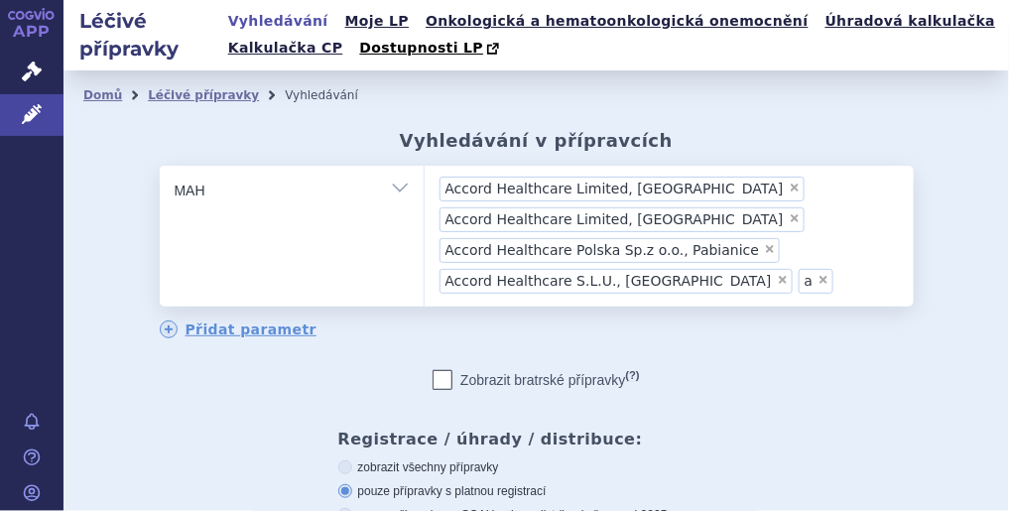
scroll to position [40, 0]
click at [789, 218] on span "×" at bounding box center [795, 218] width 12 height 12
click at [425, 214] on select "Accord Healthcare Limited, London Accord Healthcare Limited, North Harrow Accor…" at bounding box center [424, 190] width 1 height 50
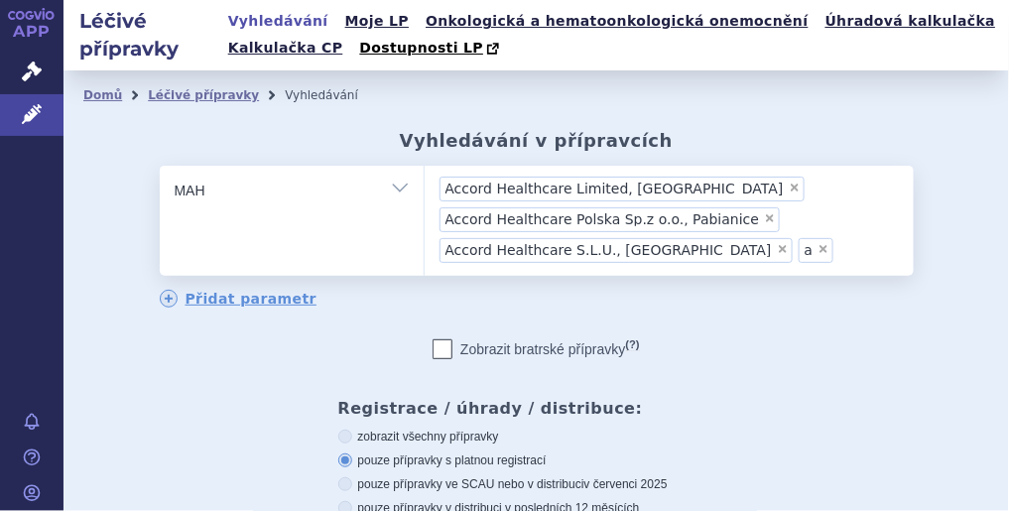
scroll to position [22, 0]
click at [764, 216] on span "×" at bounding box center [770, 218] width 12 height 12
click at [425, 214] on select "Accord Healthcare Limited, London Accord Healthcare Polska Sp.z o.o., Pabianice…" at bounding box center [424, 190] width 1 height 50
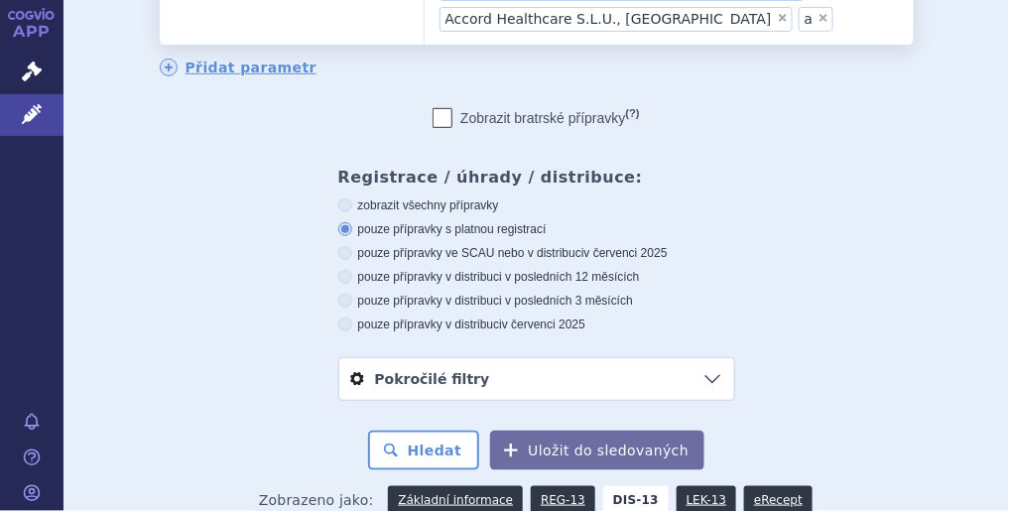
scroll to position [397, 0]
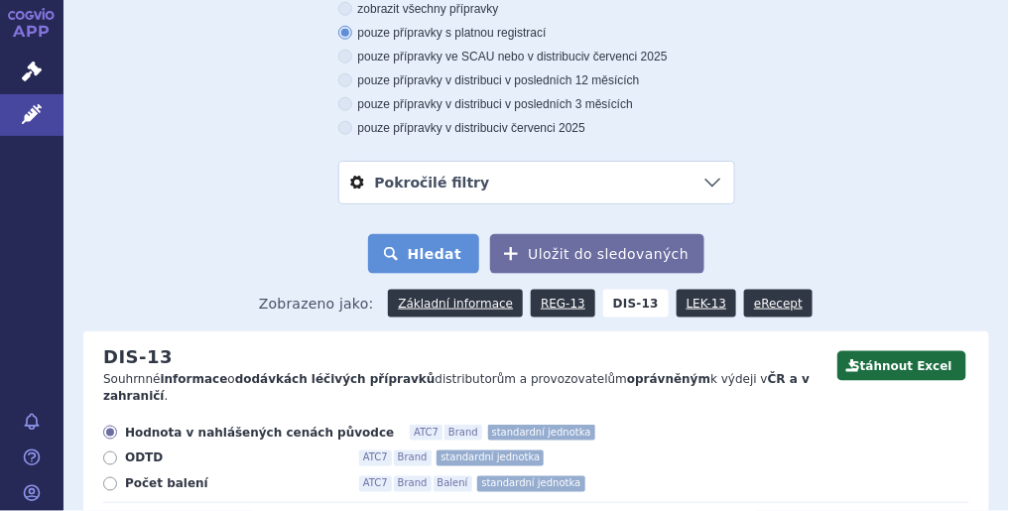
click at [449, 249] on button "Hledat" at bounding box center [424, 254] width 112 height 40
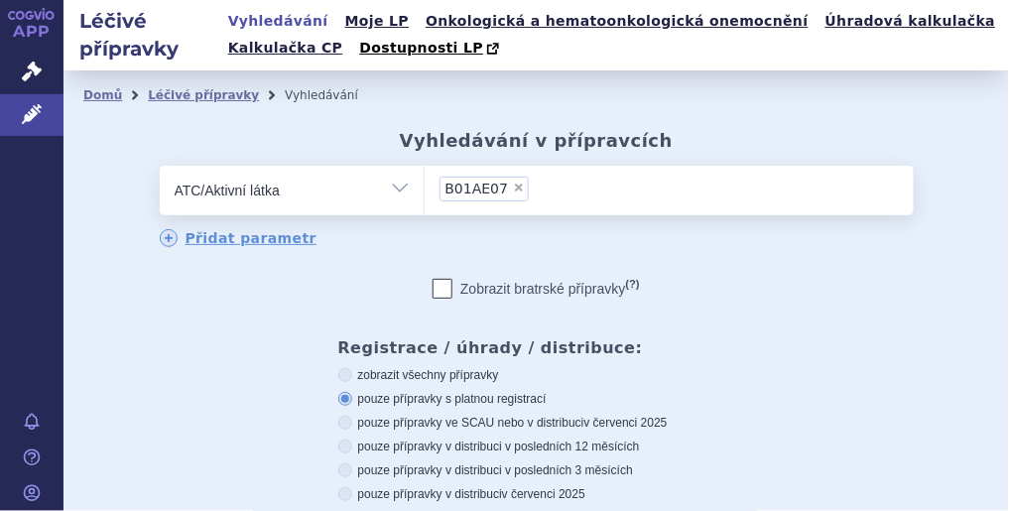
scroll to position [476, 0]
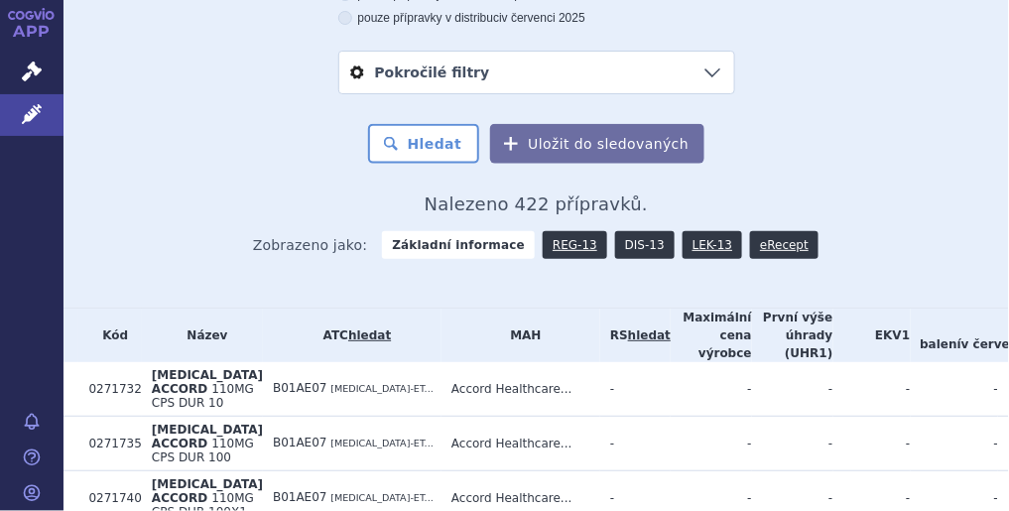
click at [623, 252] on link "DIS-13" at bounding box center [645, 245] width 60 height 28
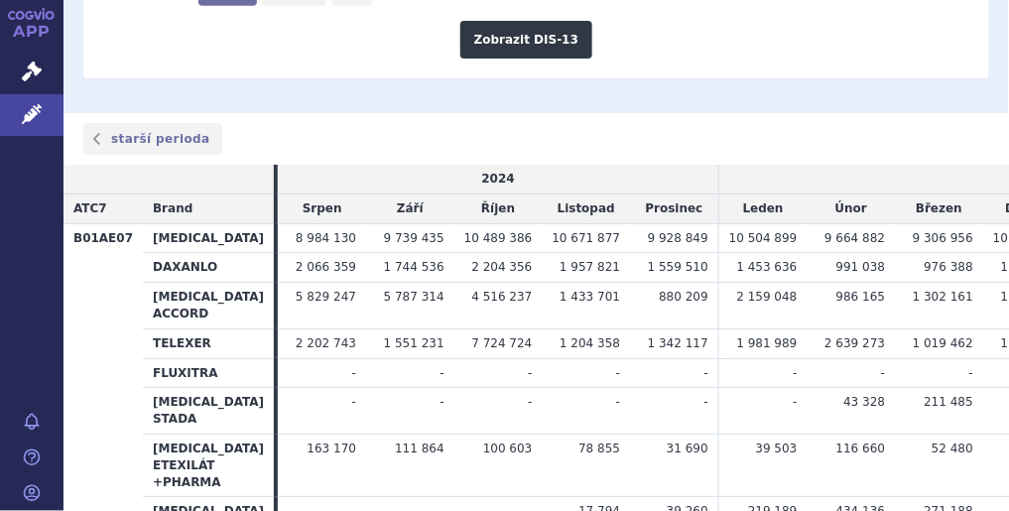
scroll to position [476, 0]
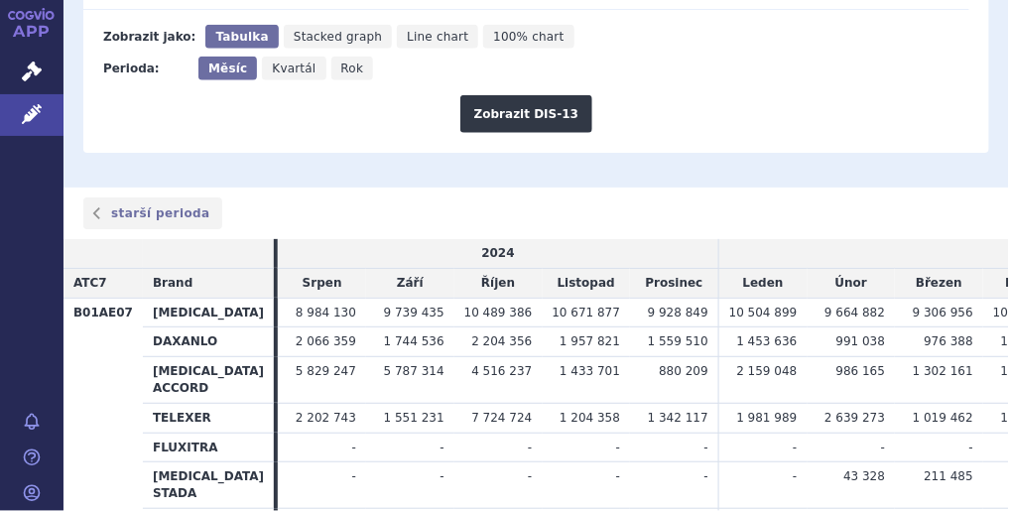
drag, startPoint x: 778, startPoint y: 313, endPoint x: 580, endPoint y: 281, distance: 200.1
click at [580, 298] on tbody "B01AE07 [MEDICAL_DATA] 8 984 130 9 739 435 10 489 386 10 671 877 9 928 849 [GEO…" at bounding box center [699, 458] width 1272 height 320
drag, startPoint x: 580, startPoint y: 281, endPoint x: 657, endPoint y: 363, distance: 112.3
click at [718, 363] on td "2 159 048" at bounding box center [762, 380] width 88 height 47
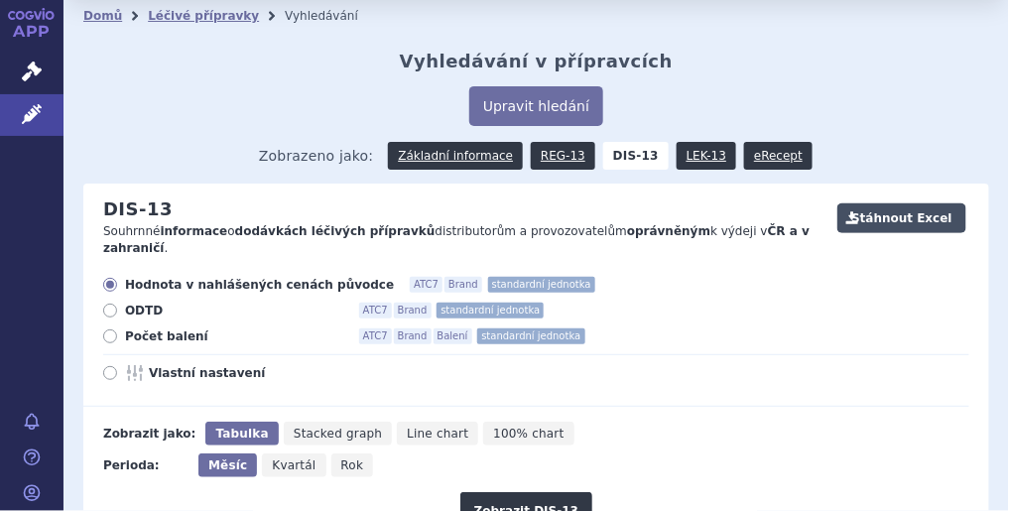
click at [886, 215] on button "Stáhnout Excel" at bounding box center [901, 218] width 129 height 30
drag, startPoint x: 717, startPoint y: 397, endPoint x: 708, endPoint y: 370, distance: 28.2
click at [717, 395] on form "Hodnota v nahlášených cenách původce ATC7 Brand standardní jednotka ODTD ATC7 B…" at bounding box center [526, 403] width 886 height 253
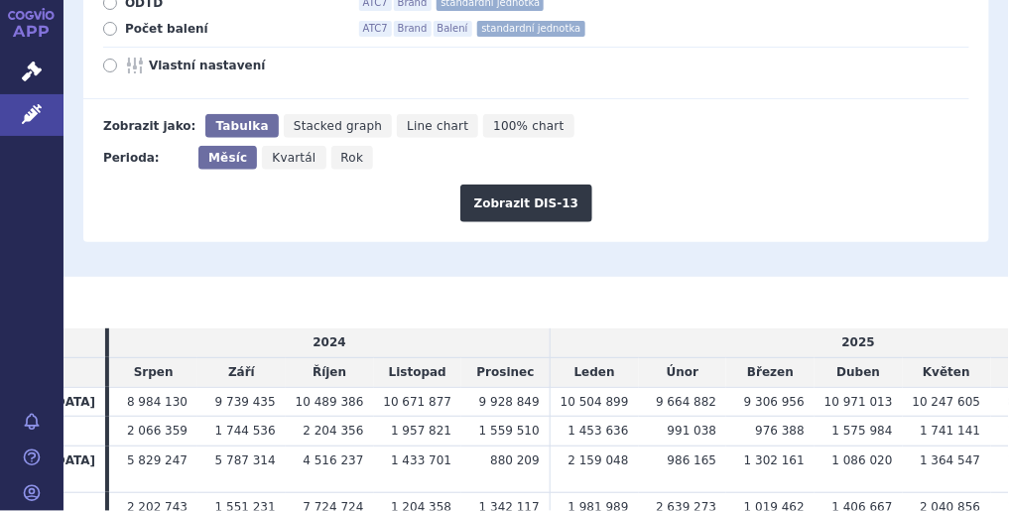
scroll to position [575, 0]
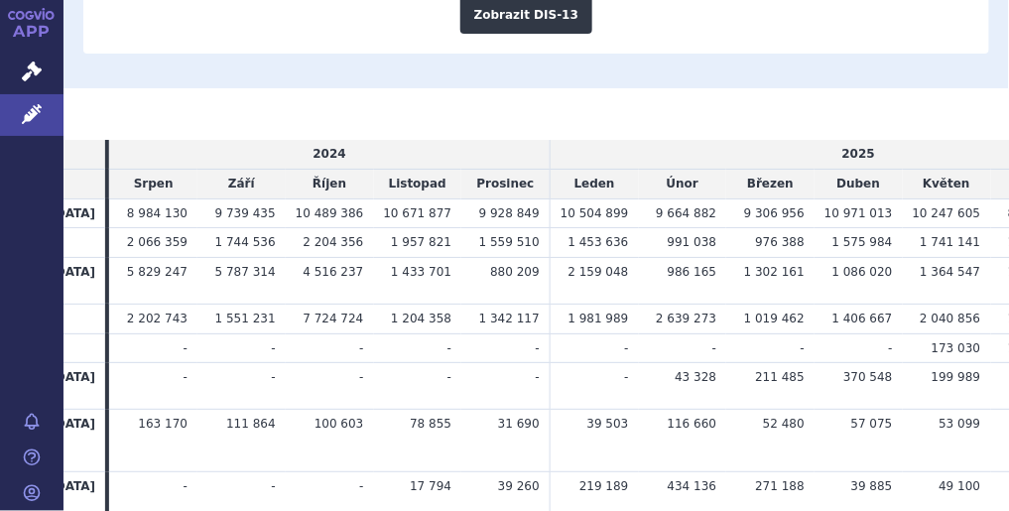
drag, startPoint x: 676, startPoint y: 510, endPoint x: 482, endPoint y: 495, distance: 194.0
click at [482, 495] on tr "[MEDICAL_DATA] VIATRIS - - - 17 794 39 260 219 189 434 136" at bounding box center [531, 495] width 1272 height 47
click at [851, 431] on span "57 075" at bounding box center [872, 424] width 42 height 14
drag, startPoint x: 728, startPoint y: 510, endPoint x: 320, endPoint y: 471, distance: 409.5
click at [320, 471] on tbody "B01AE07 [MEDICAL_DATA] 8 984 130 9 739 435 10 489 386 10 671 877 9 928 849 [GEO…" at bounding box center [531, 358] width 1272 height 320
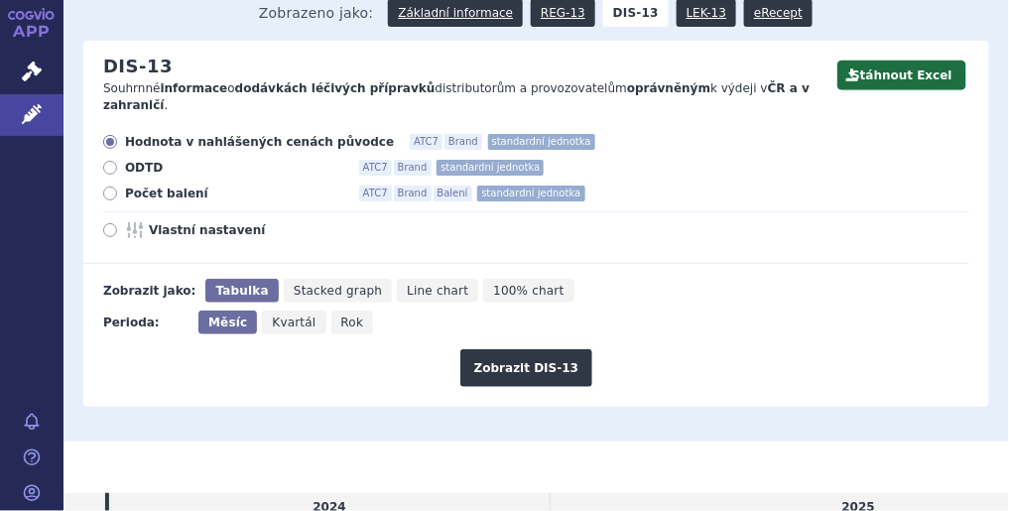
scroll to position [99, 0]
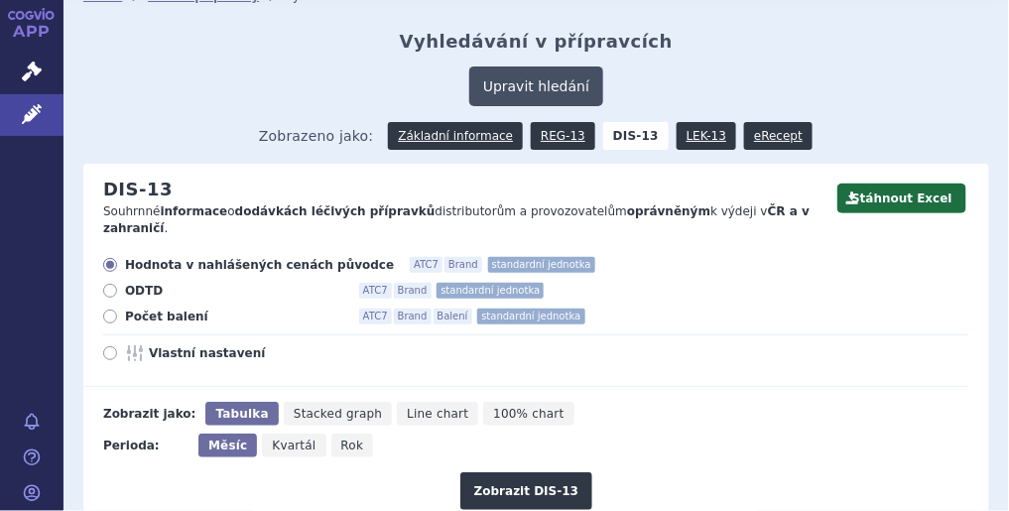
click at [523, 87] on button "Upravit hledání" at bounding box center [536, 86] width 134 height 40
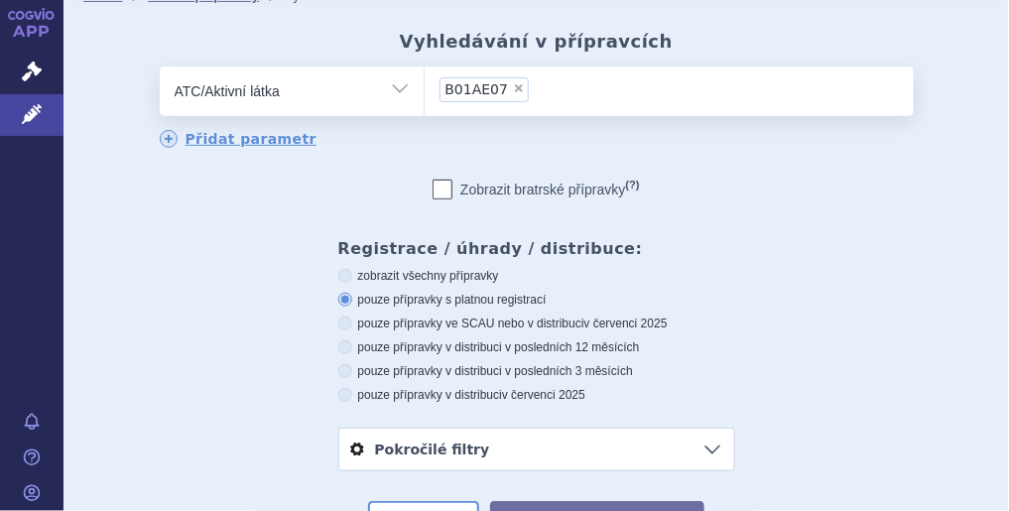
click at [513, 90] on span "×" at bounding box center [519, 88] width 12 height 12
click at [425, 90] on select "B01AE07" at bounding box center [424, 90] width 1 height 50
select select
click at [521, 95] on ul at bounding box center [669, 87] width 489 height 42
click at [425, 95] on select at bounding box center [424, 90] width 1 height 50
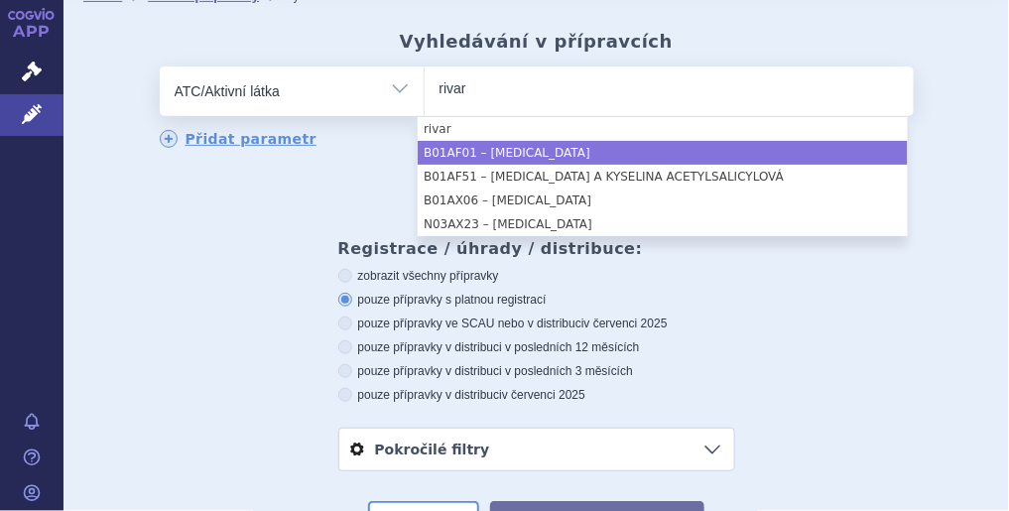
type input "rivar"
select select "B01AF01"
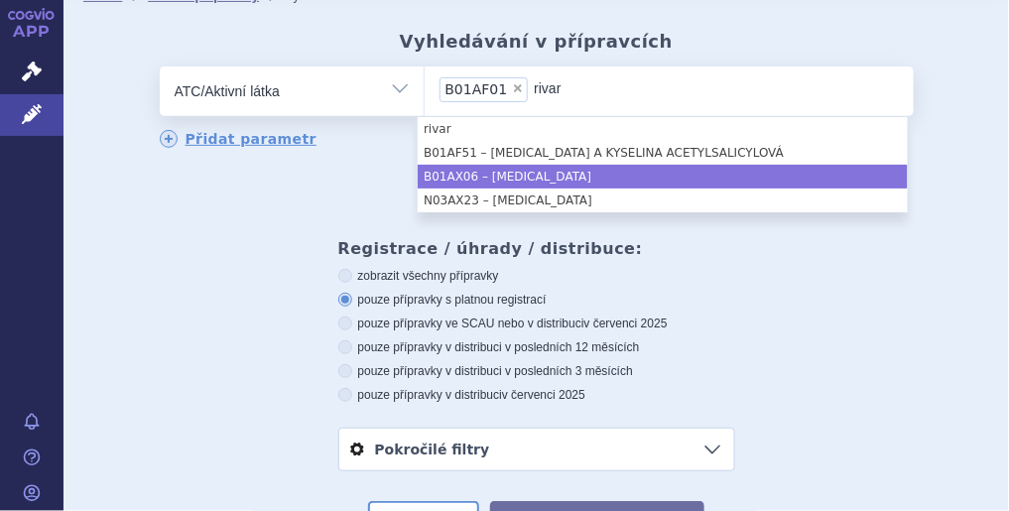
type input "rivar"
drag, startPoint x: 522, startPoint y: 173, endPoint x: 542, endPoint y: 121, distance: 55.3
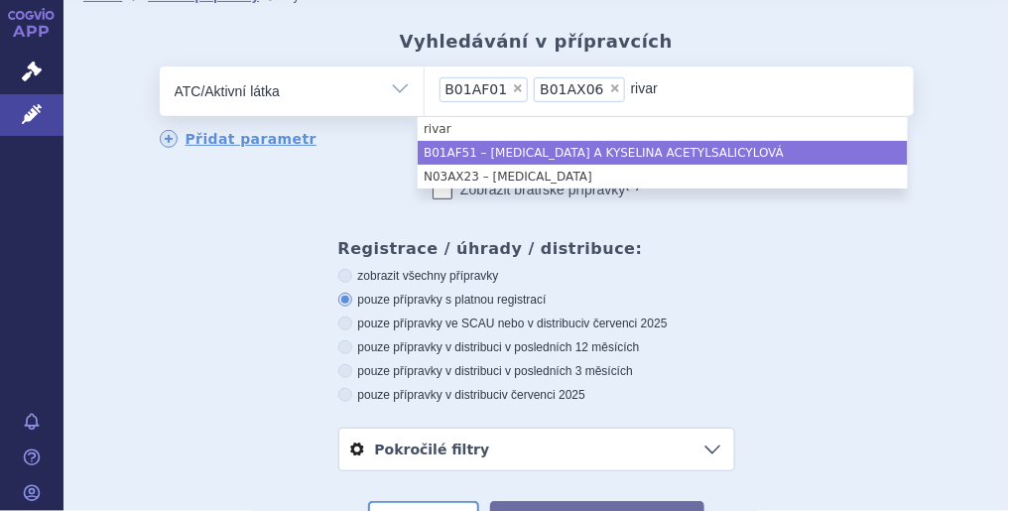
type input "rivar"
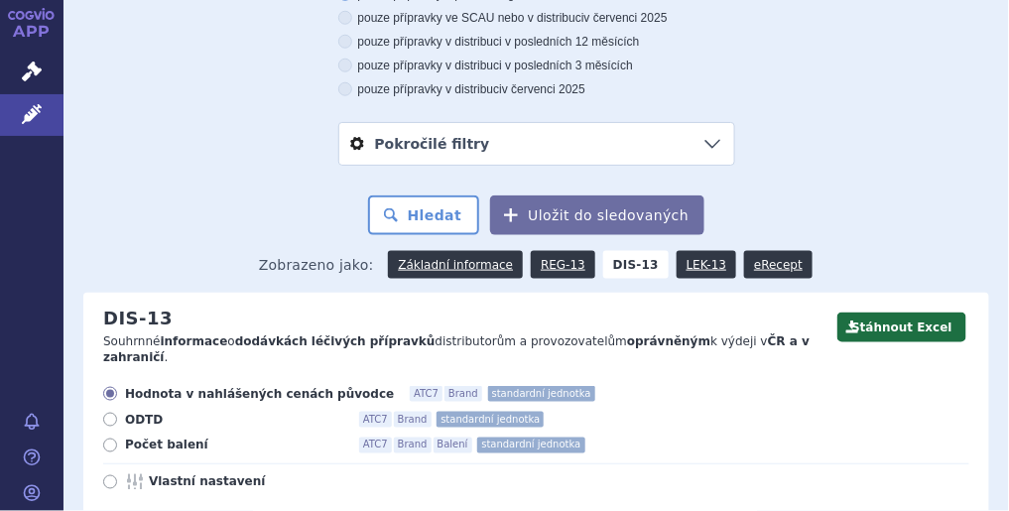
scroll to position [575, 0]
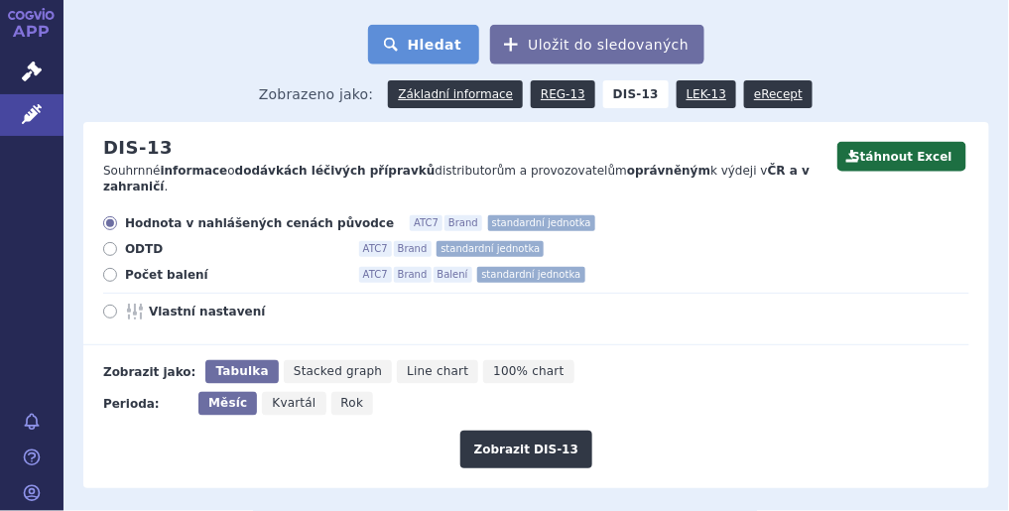
click at [447, 48] on button "Hledat" at bounding box center [424, 45] width 112 height 40
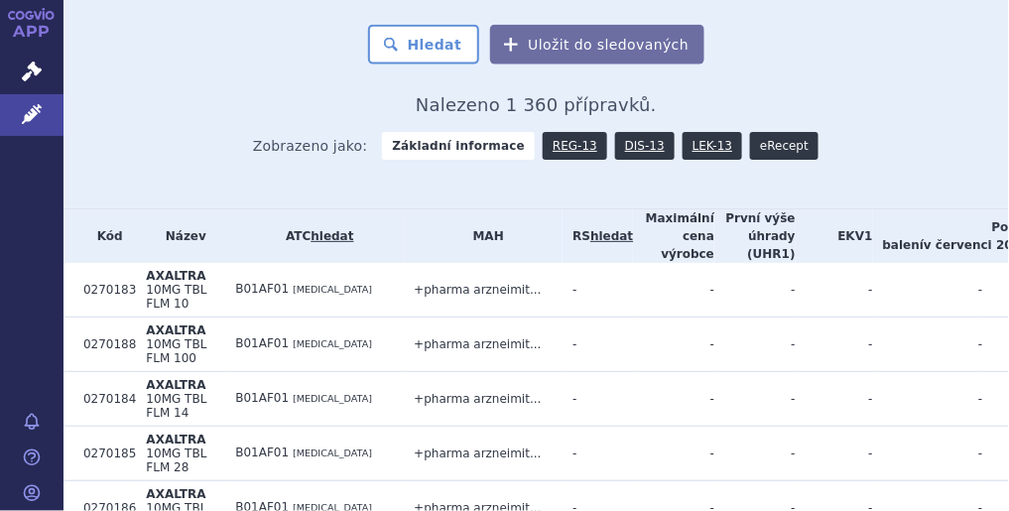
scroll to position [476, 0]
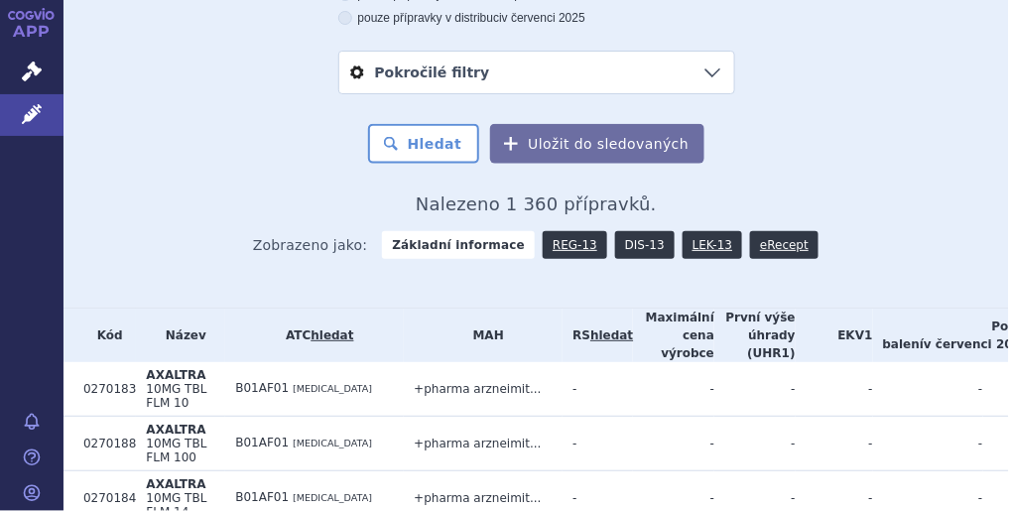
click at [630, 251] on link "DIS-13" at bounding box center [645, 245] width 60 height 28
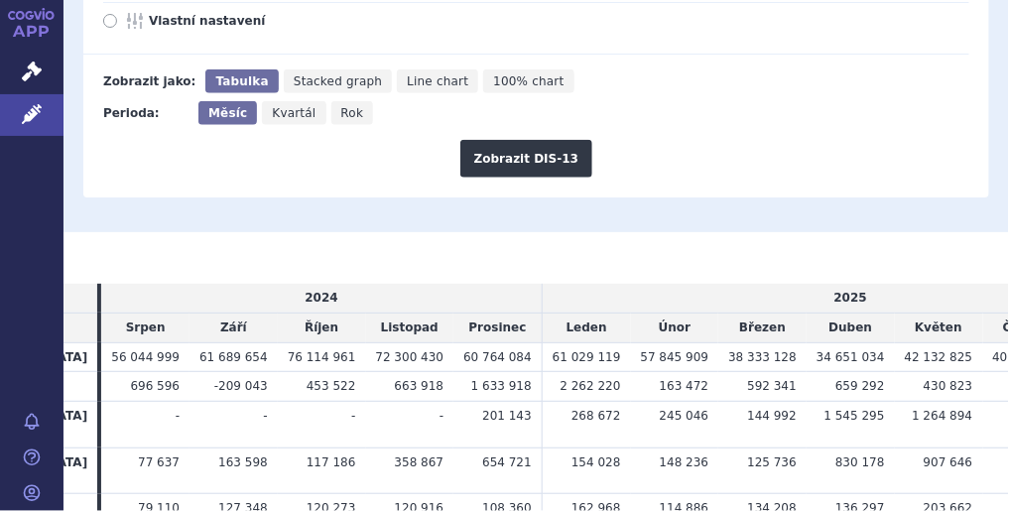
scroll to position [566, 0]
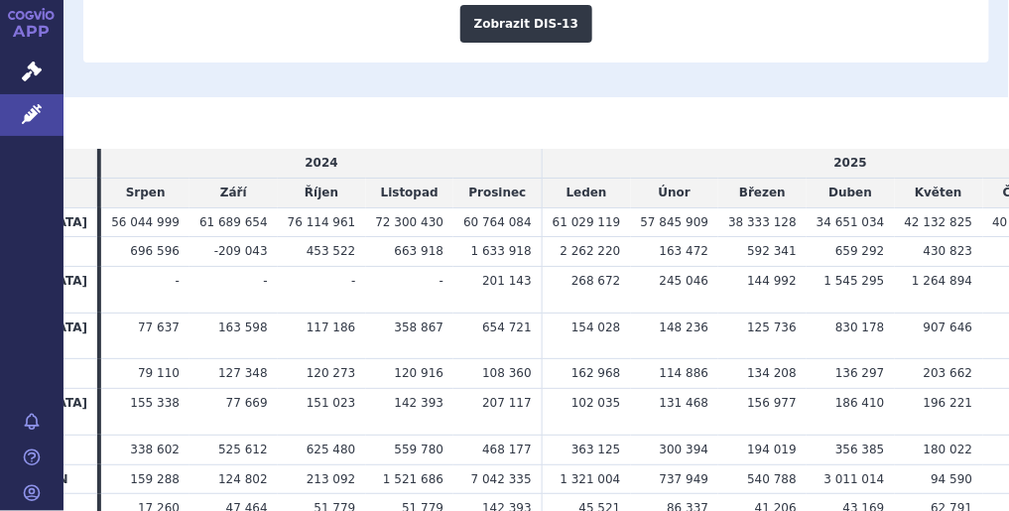
drag, startPoint x: 759, startPoint y: 512, endPoint x: 586, endPoint y: 486, distance: 174.5
click at [586, 486] on tbody "B01AF01 [MEDICAL_DATA] 56 044 999 61 689 654 76 114 961 72 300 430 60 764 084 X…" at bounding box center [523, 388] width 1272 height 363
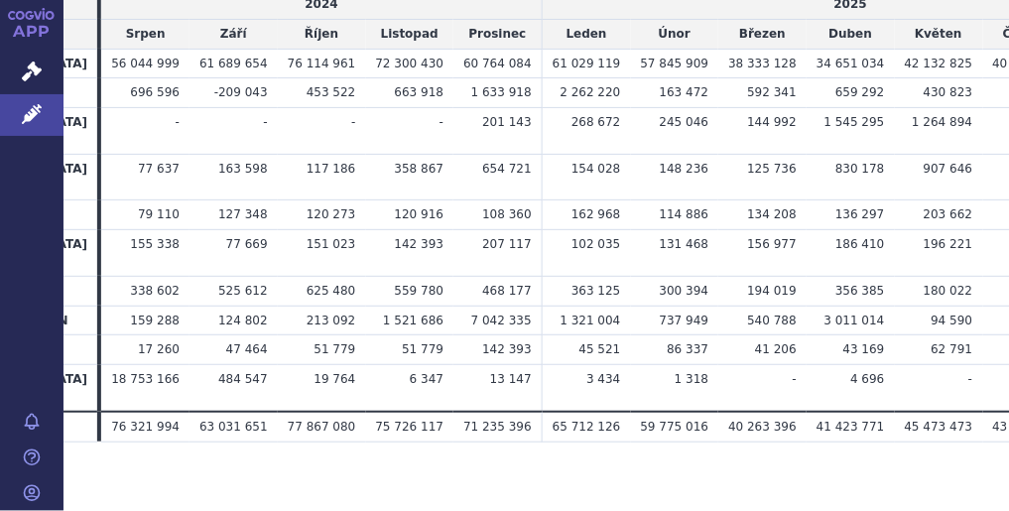
scroll to position [249, 0]
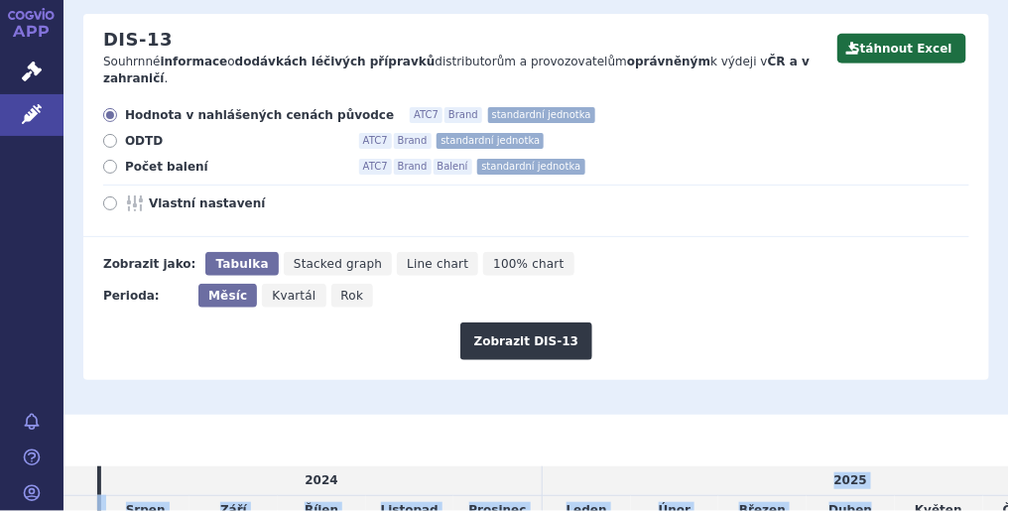
drag, startPoint x: 756, startPoint y: 506, endPoint x: 359, endPoint y: 459, distance: 399.5
click at [359, 466] on thead "2024 2025 ATC7 Brand Srpen Září Říjen Listopad Prosinec Leden Únor Březen Duben…" at bounding box center [523, 495] width 1272 height 59
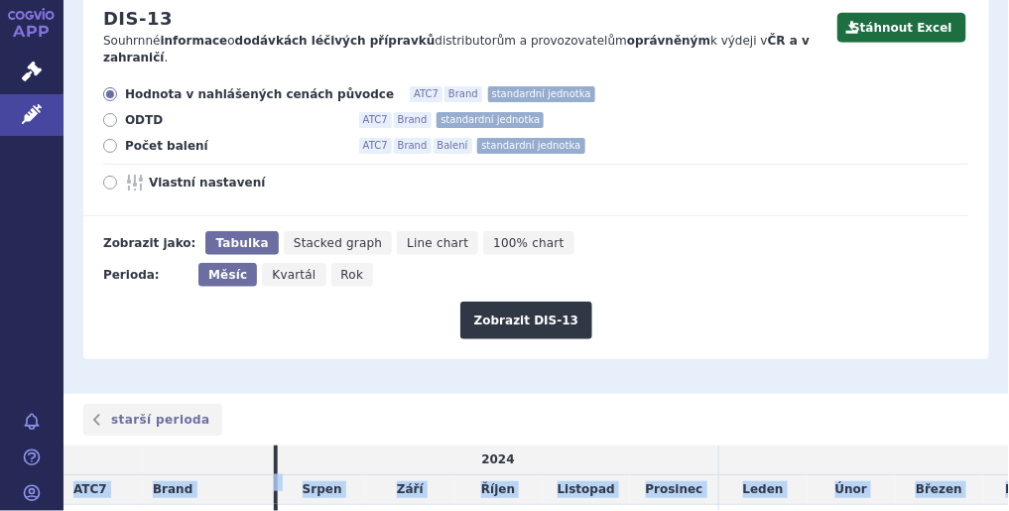
scroll to position [170, 0]
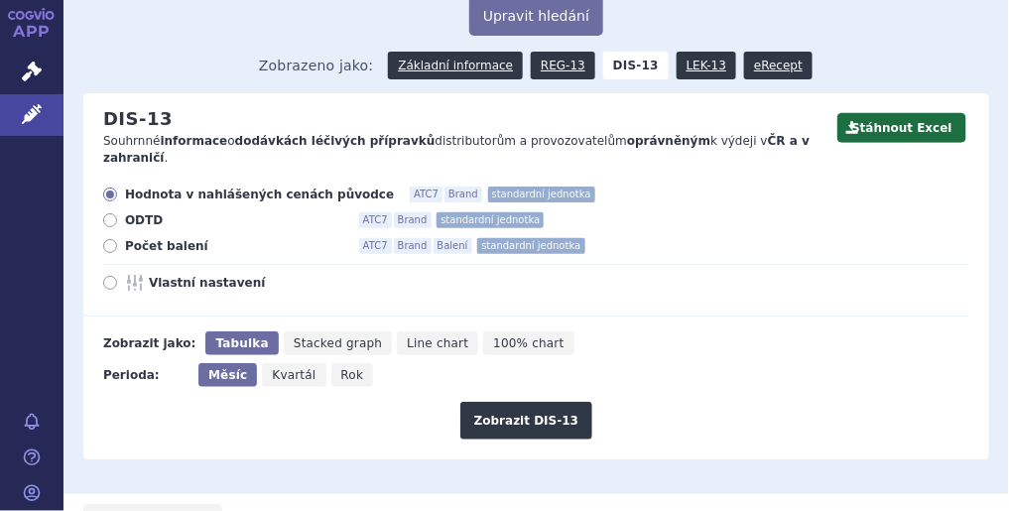
click at [112, 276] on icon at bounding box center [110, 283] width 14 height 14
click at [112, 279] on input "Vlastní nastavení" at bounding box center [111, 285] width 13 height 13
radio input "true"
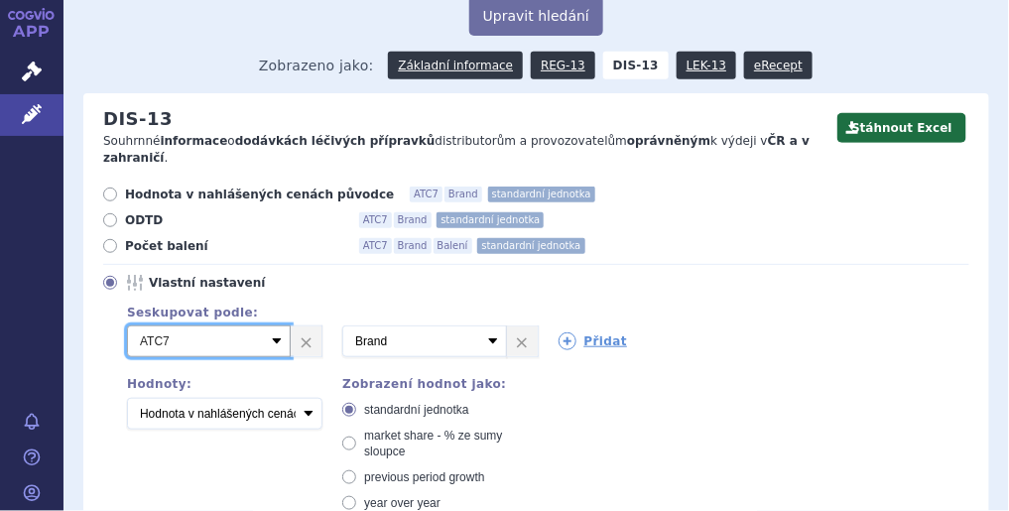
click at [278, 328] on select "Vyberte groupování ATC3 ATC5 ATC7 Brand Balení SÚKL kód MAH VPOIS Referenční sk…" at bounding box center [209, 341] width 164 height 32
select select "mah"
click at [127, 325] on select "Vyberte groupování ATC3 ATC5 ATC7 Brand Balení SÚKL kód MAH VPOIS Referenční sk…" at bounding box center [209, 341] width 164 height 32
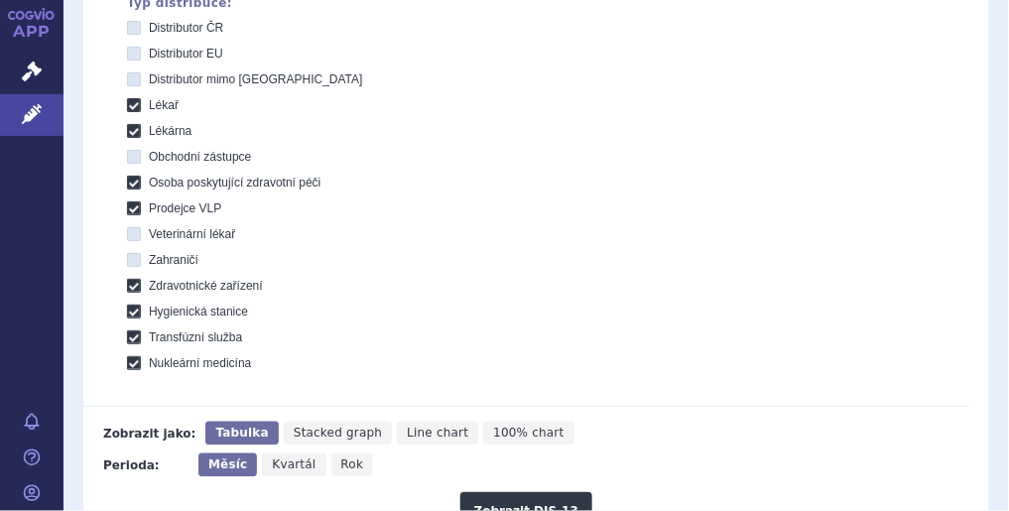
scroll to position [1201, 0]
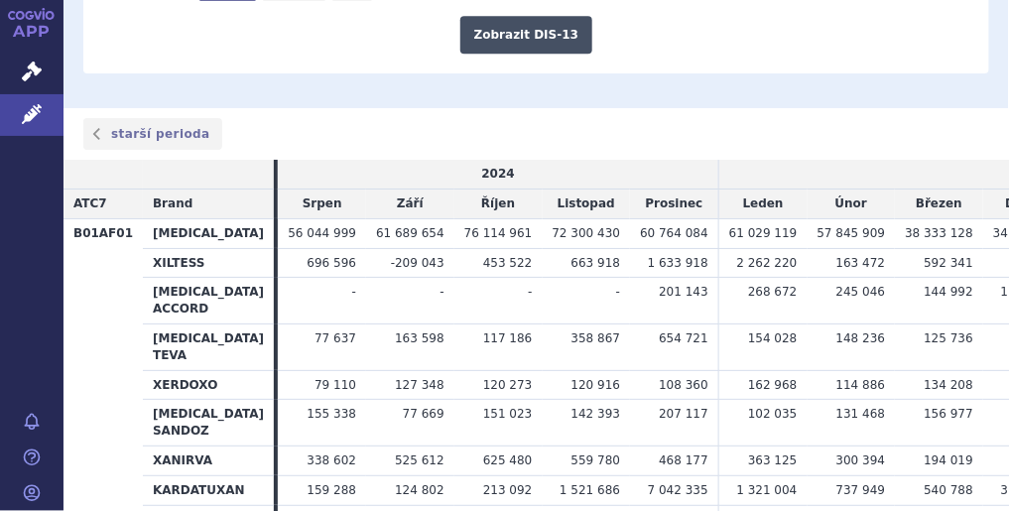
click at [530, 26] on button "Zobrazit DIS-13" at bounding box center [526, 35] width 132 height 38
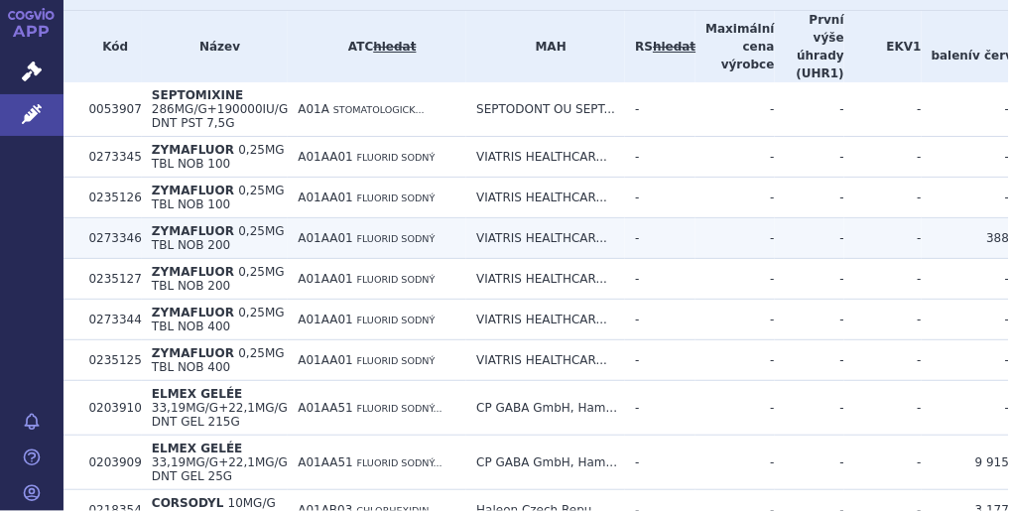
scroll to position [714, 0]
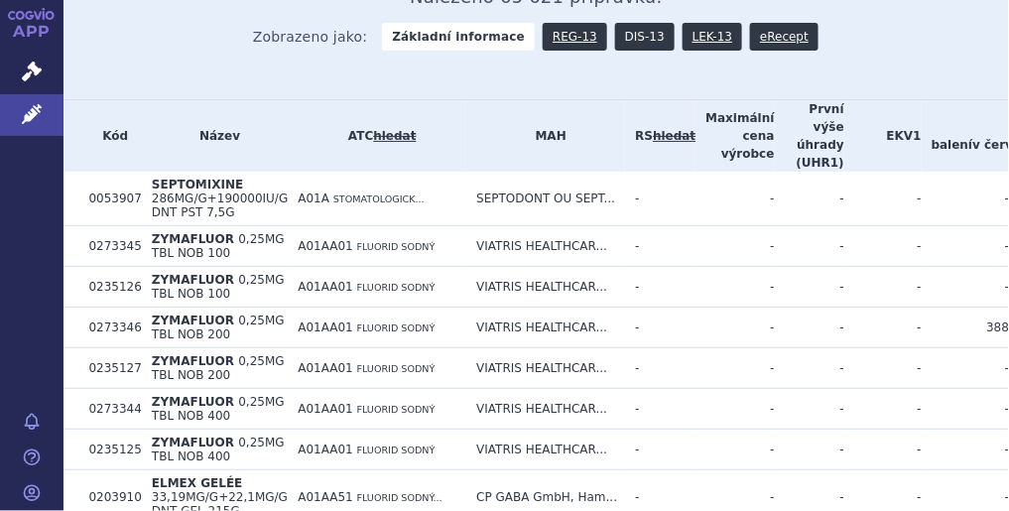
click at [623, 28] on link "DIS-13" at bounding box center [645, 37] width 60 height 28
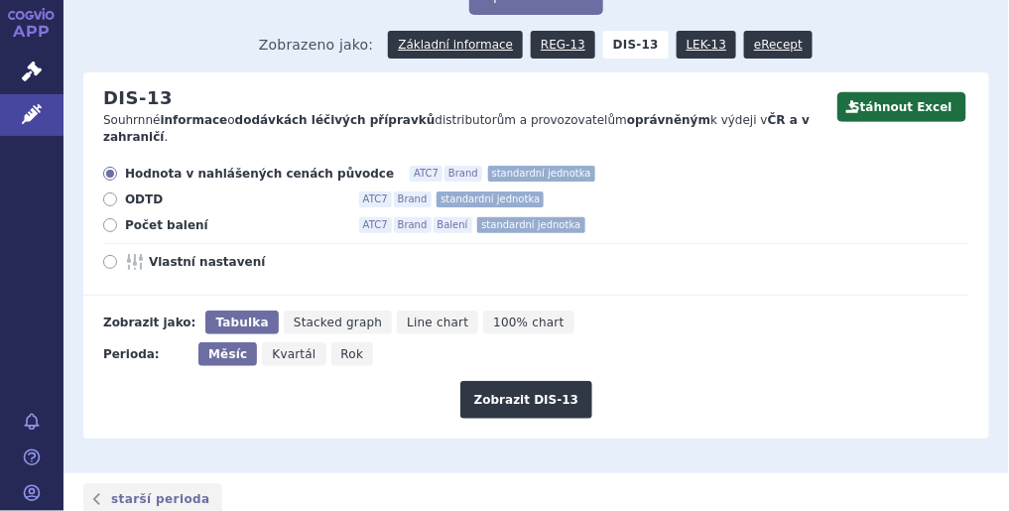
scroll to position [79, 0]
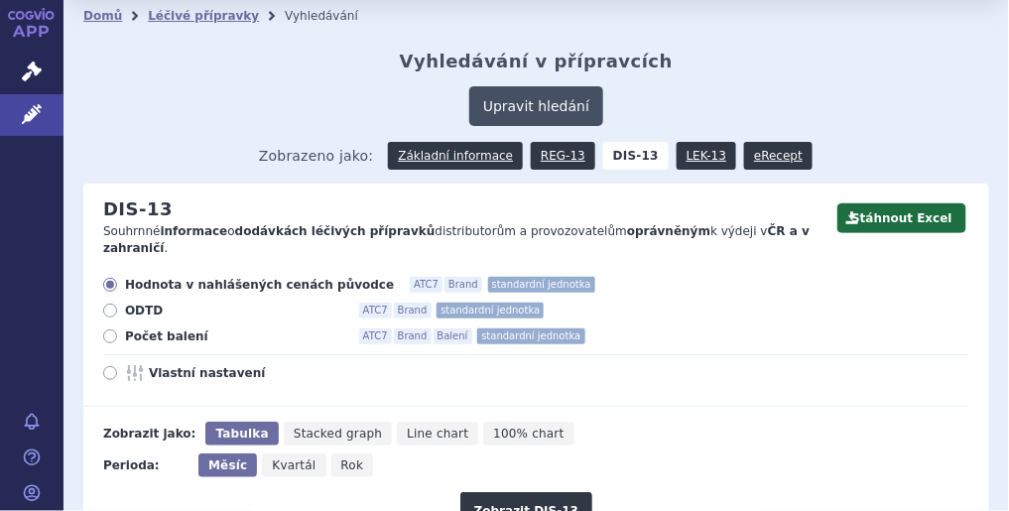
click at [551, 109] on button "Upravit hledání" at bounding box center [536, 106] width 134 height 40
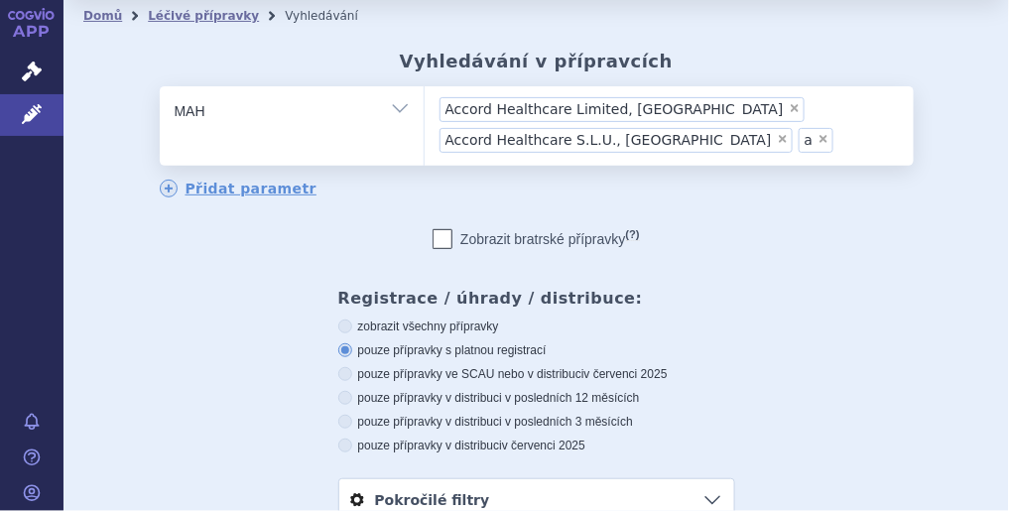
click at [386, 320] on label "zobrazit všechny přípravky" at bounding box center [536, 326] width 397 height 16
click at [353, 322] on input "zobrazit všechny přípravky" at bounding box center [346, 328] width 13 height 13
radio input "true"
click at [817, 137] on span "×" at bounding box center [823, 139] width 12 height 12
click at [425, 135] on select "Accord Healthcare Limited, London Accord Healthcare S.L.U., Barcelona a" at bounding box center [424, 110] width 1 height 50
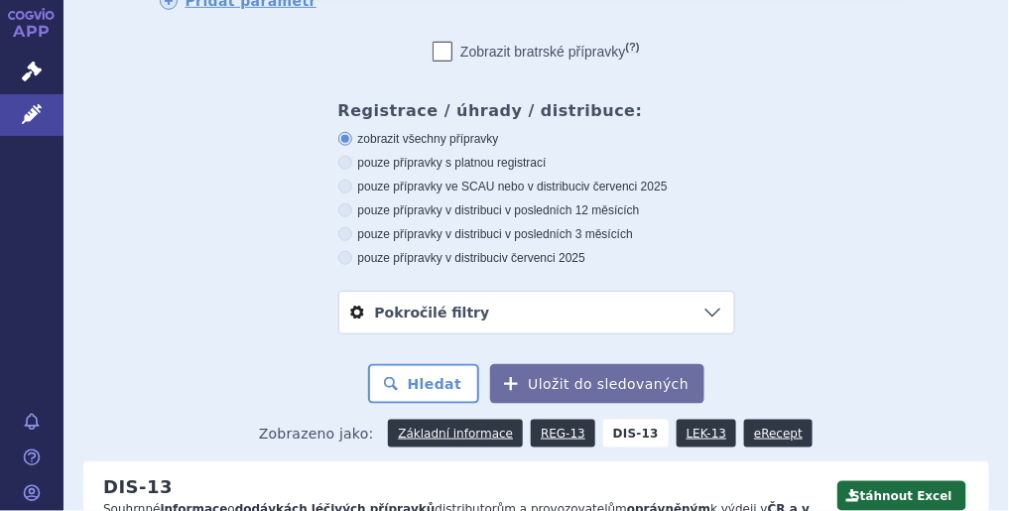
scroll to position [317, 0]
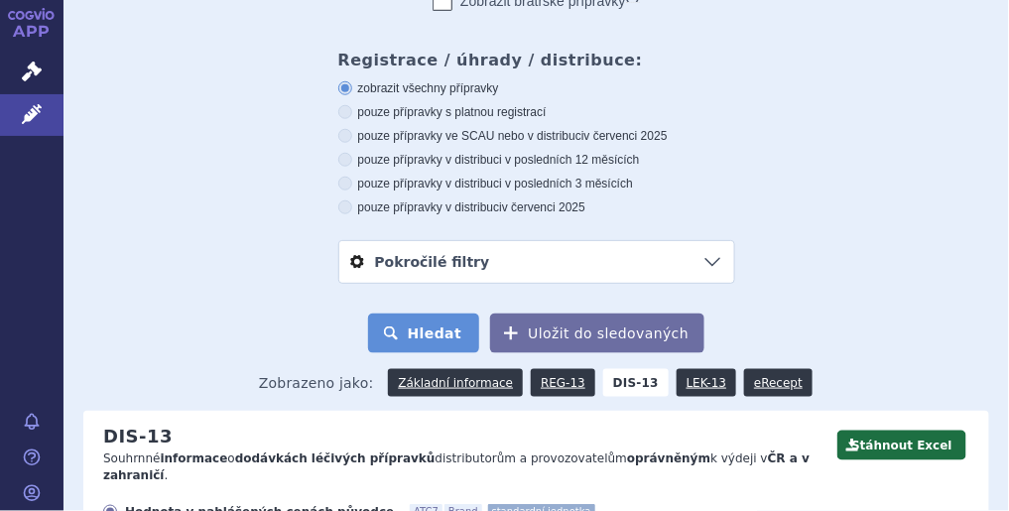
click at [425, 334] on button "Hledat" at bounding box center [424, 333] width 112 height 40
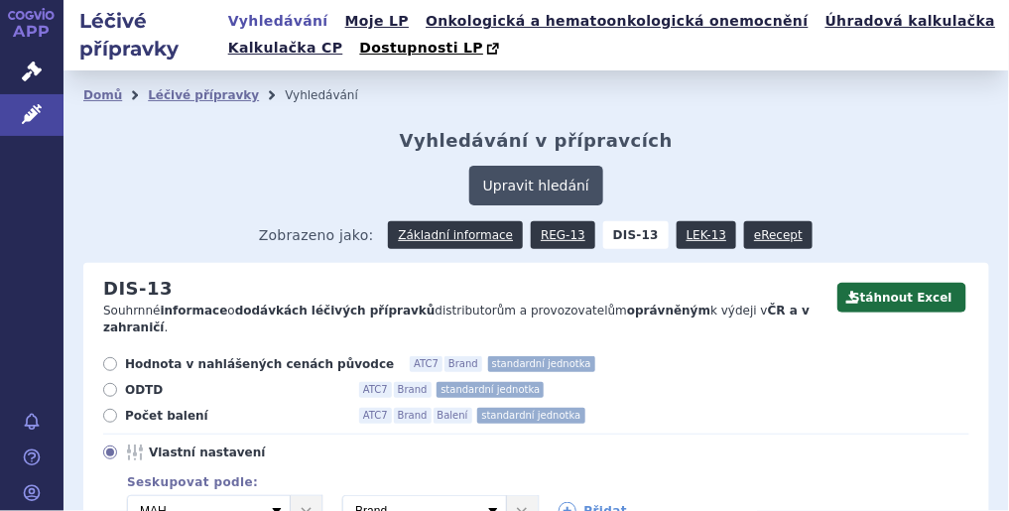
click at [542, 183] on button "Upravit hledání" at bounding box center [536, 186] width 134 height 40
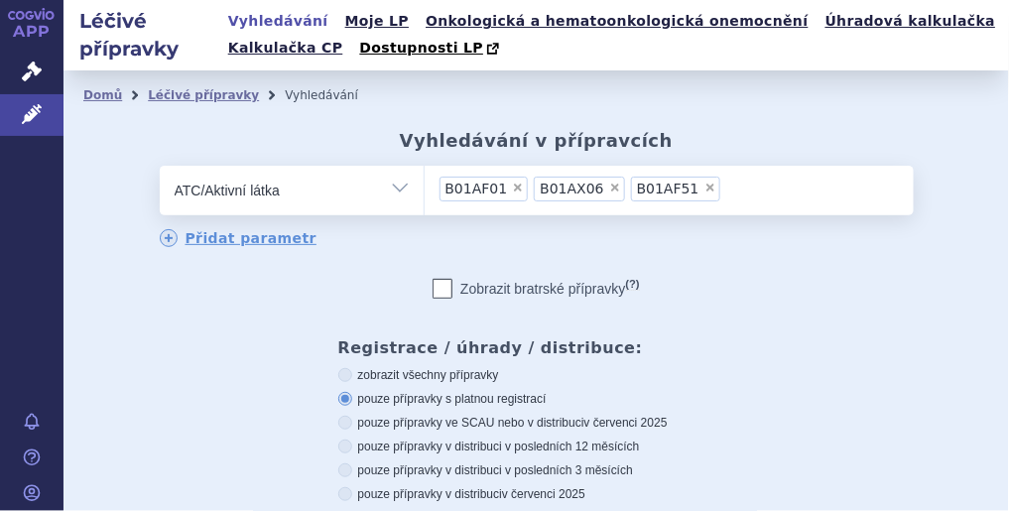
click at [704, 188] on span "×" at bounding box center [710, 188] width 12 height 12
click at [425, 188] on select "B01AF01 B01AX06 B01AF51" at bounding box center [424, 190] width 1 height 50
click at [609, 188] on span "×" at bounding box center [615, 188] width 12 height 12
click at [425, 188] on select "B01AF01 B01AX06" at bounding box center [424, 190] width 1 height 50
click at [512, 187] on span "×" at bounding box center [518, 188] width 12 height 12
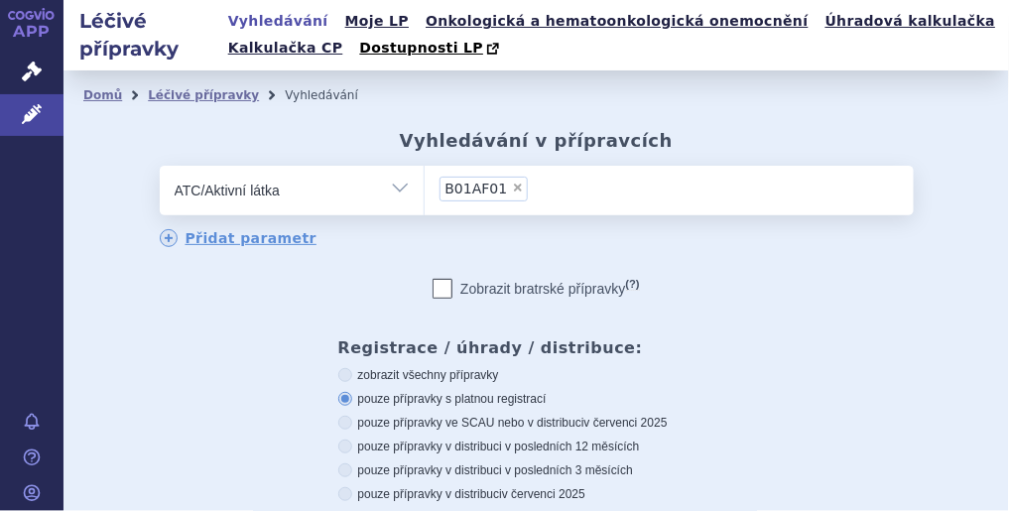
click at [425, 187] on select "B01AF01" at bounding box center [424, 190] width 1 height 50
select select
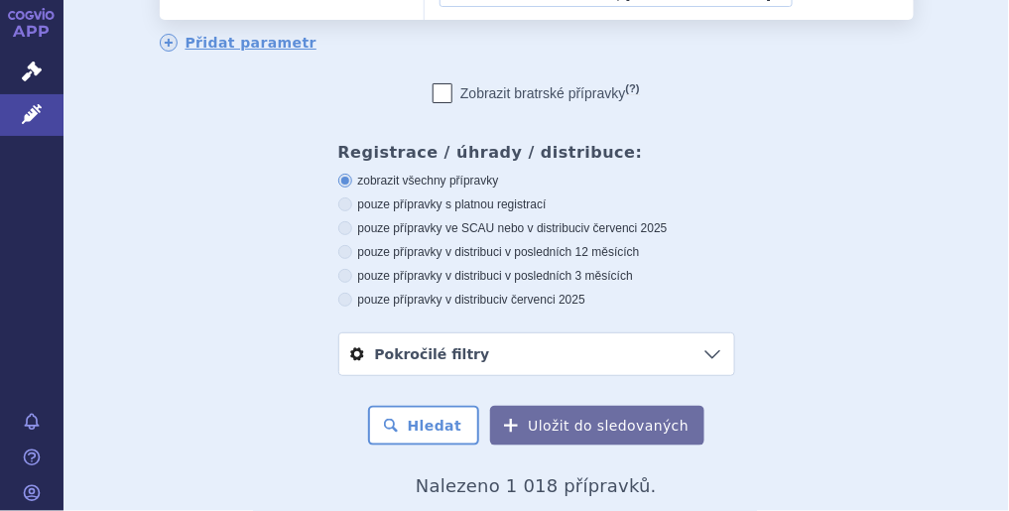
scroll to position [556, 0]
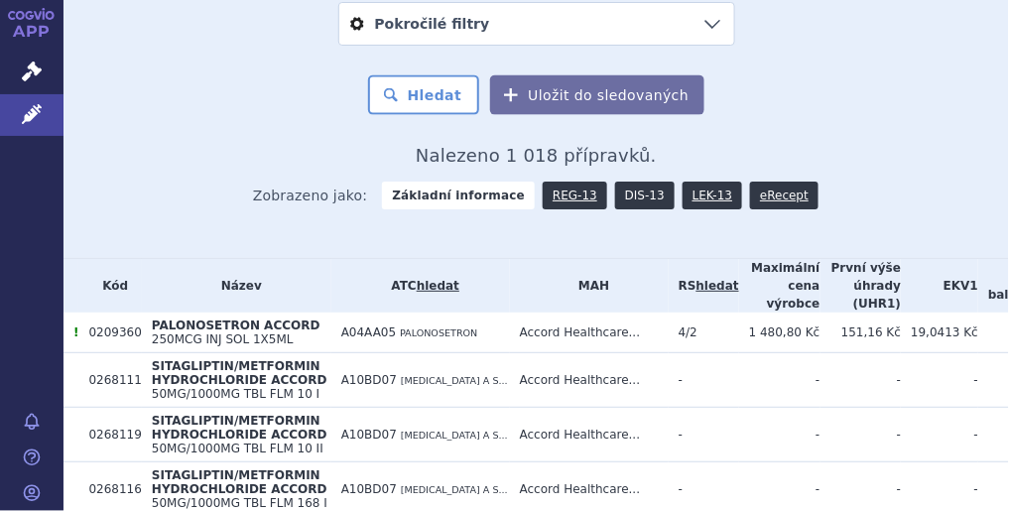
click at [628, 189] on link "DIS-13" at bounding box center [645, 196] width 60 height 28
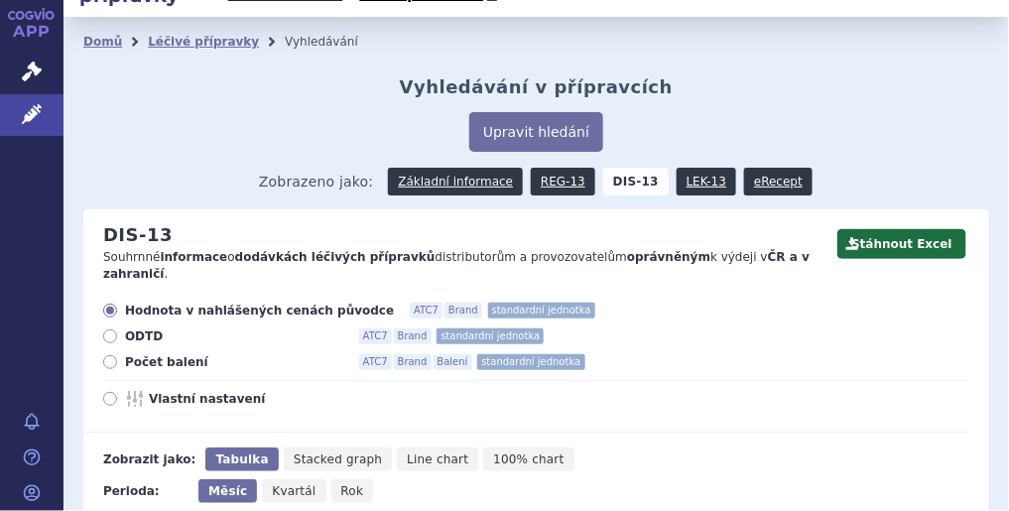
scroll to position [79, 0]
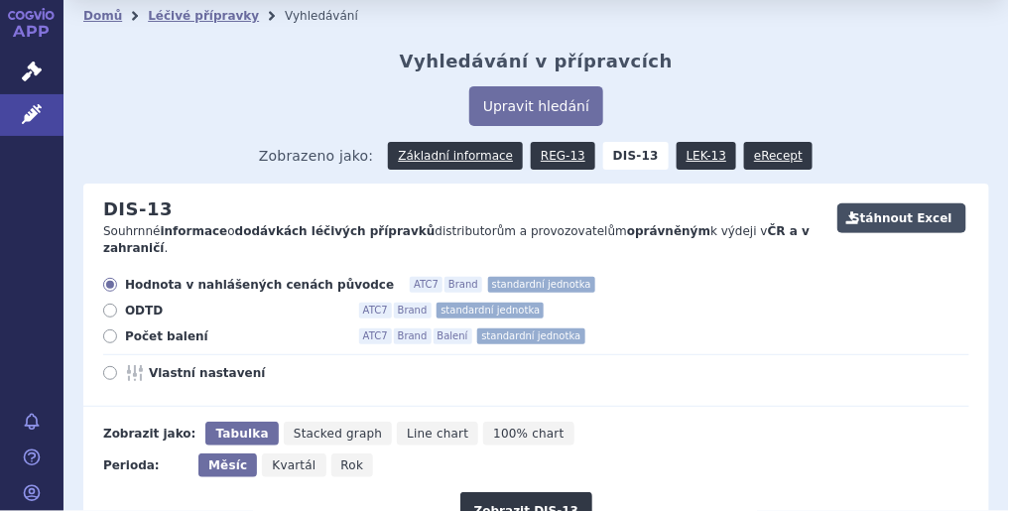
click at [871, 211] on button "Stáhnout Excel" at bounding box center [901, 218] width 129 height 30
click at [745, 379] on div "Hodnota v nahlášených cenách původce ATC7 Brand standardní jednotka ODTD ATC7 B…" at bounding box center [526, 342] width 886 height 130
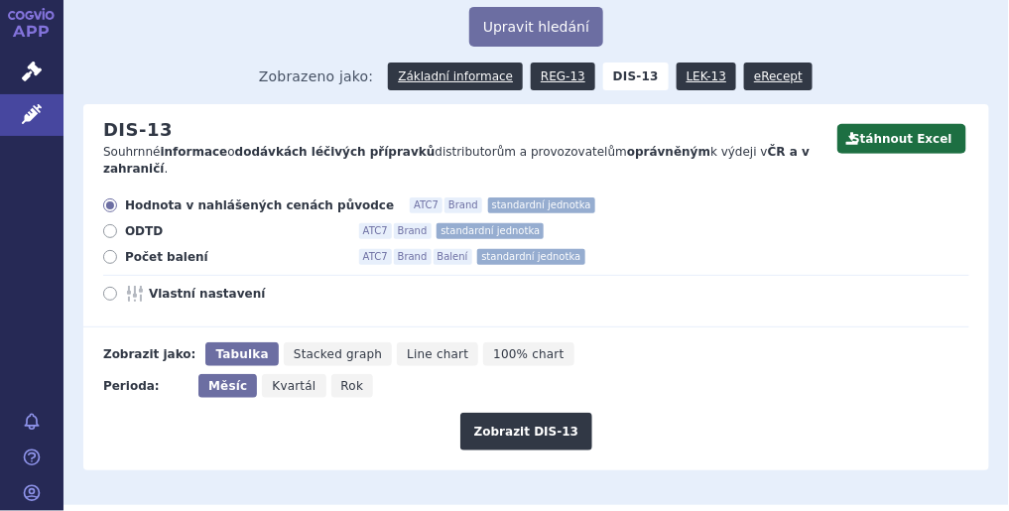
scroll to position [635, 0]
